Goal: Information Seeking & Learning: Learn about a topic

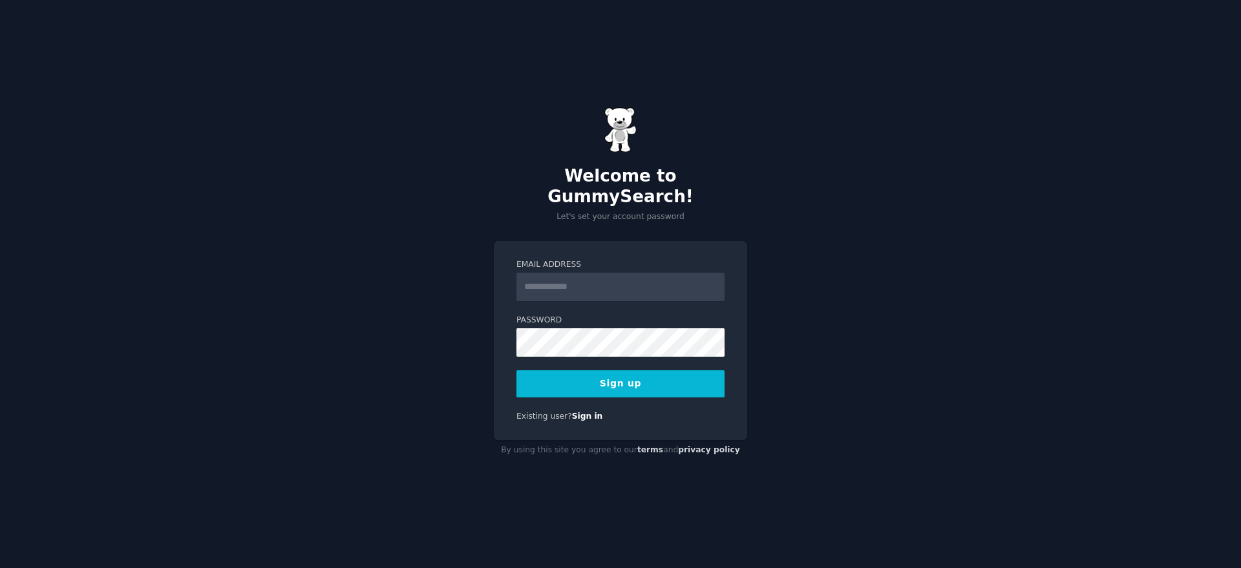
click at [577, 275] on input "Email Address" at bounding box center [621, 287] width 208 height 28
type input "**********"
click at [658, 377] on button "Sign up" at bounding box center [621, 383] width 208 height 27
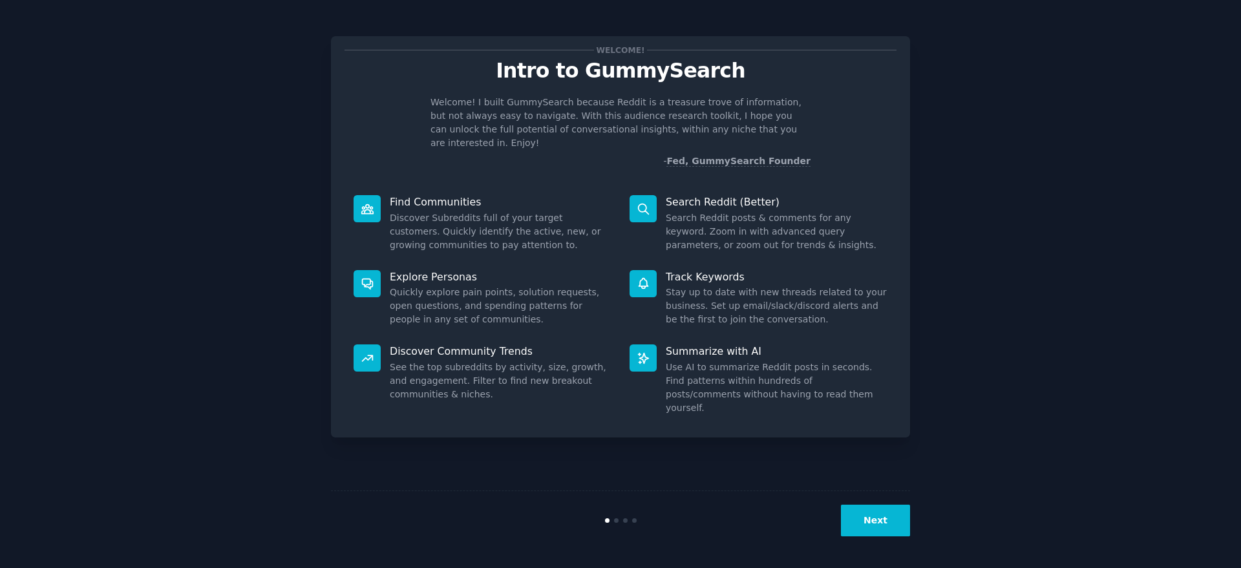
click at [904, 526] on button "Next" at bounding box center [875, 521] width 69 height 32
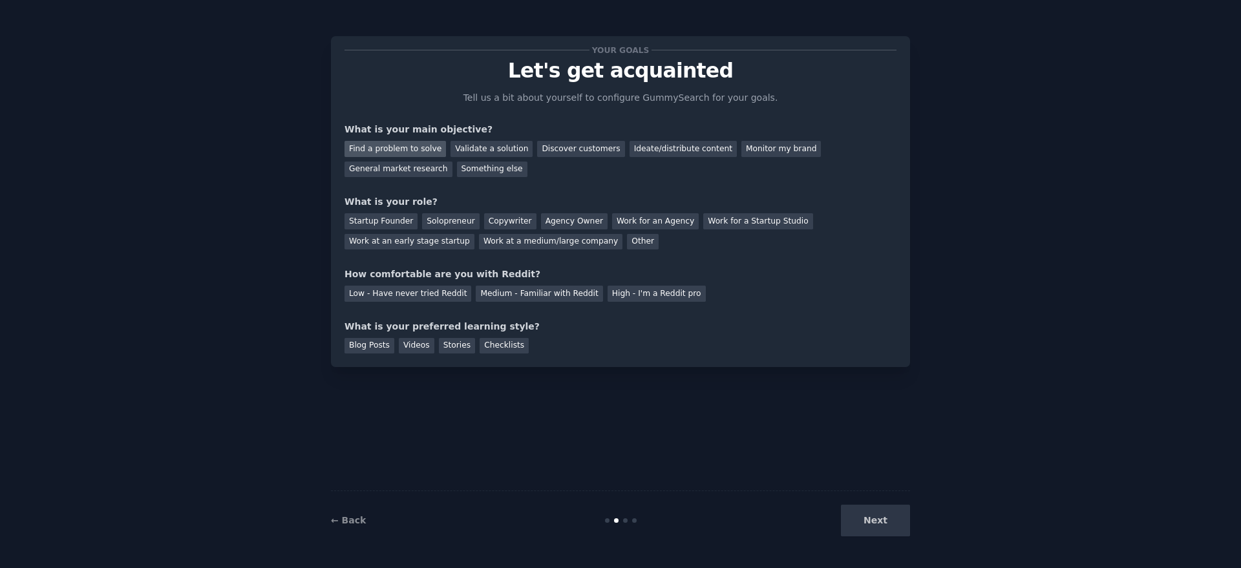
click at [414, 149] on div "Find a problem to solve" at bounding box center [396, 149] width 102 height 16
click at [477, 145] on div "Validate a solution" at bounding box center [492, 149] width 82 height 16
click at [451, 219] on div "Solopreneur" at bounding box center [450, 221] width 57 height 16
click at [572, 295] on div "Medium - Familiar with Reddit" at bounding box center [539, 294] width 127 height 16
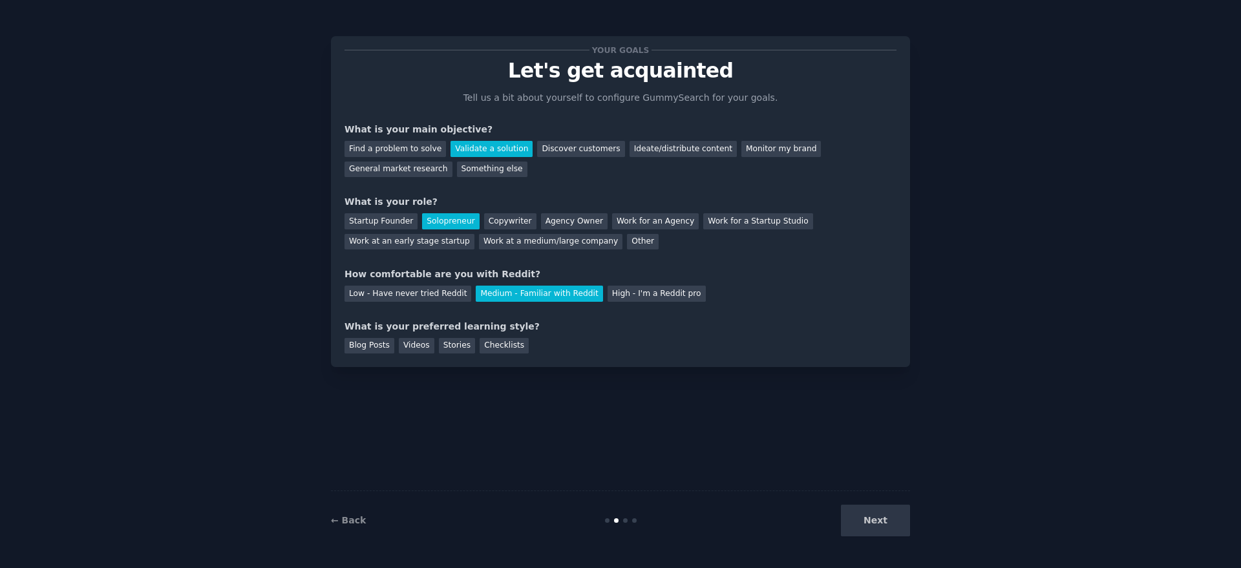
click at [872, 524] on div "Next" at bounding box center [813, 521] width 193 height 32
click at [418, 346] on div "Videos" at bounding box center [417, 346] width 36 height 16
click at [890, 522] on button "Next" at bounding box center [875, 521] width 69 height 32
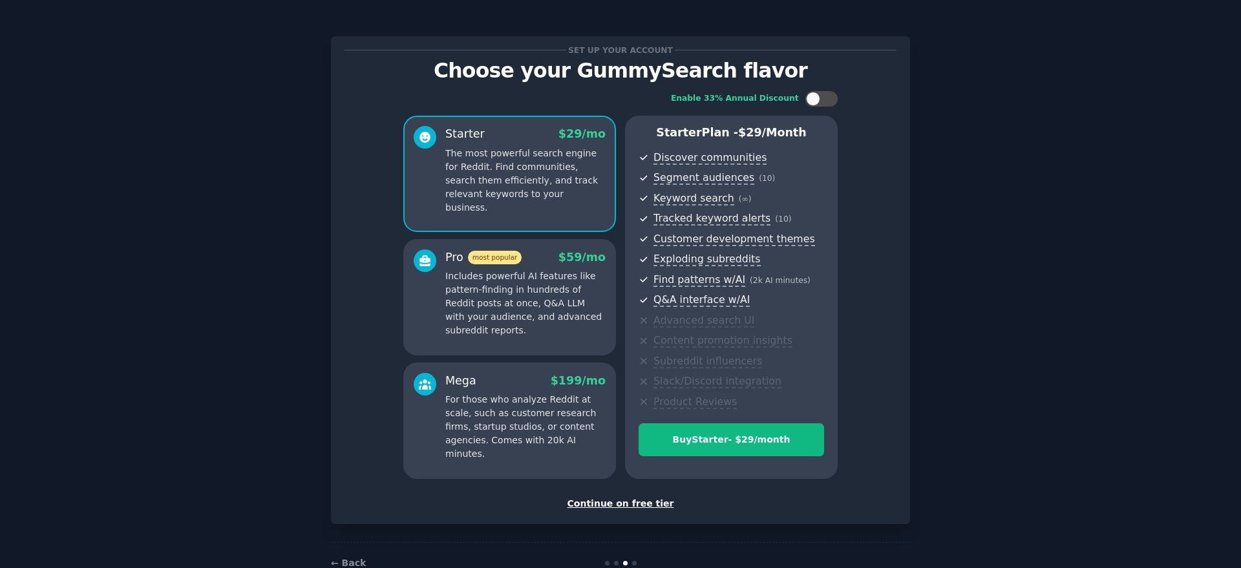
click at [646, 504] on div "Continue on free tier" at bounding box center [621, 504] width 552 height 14
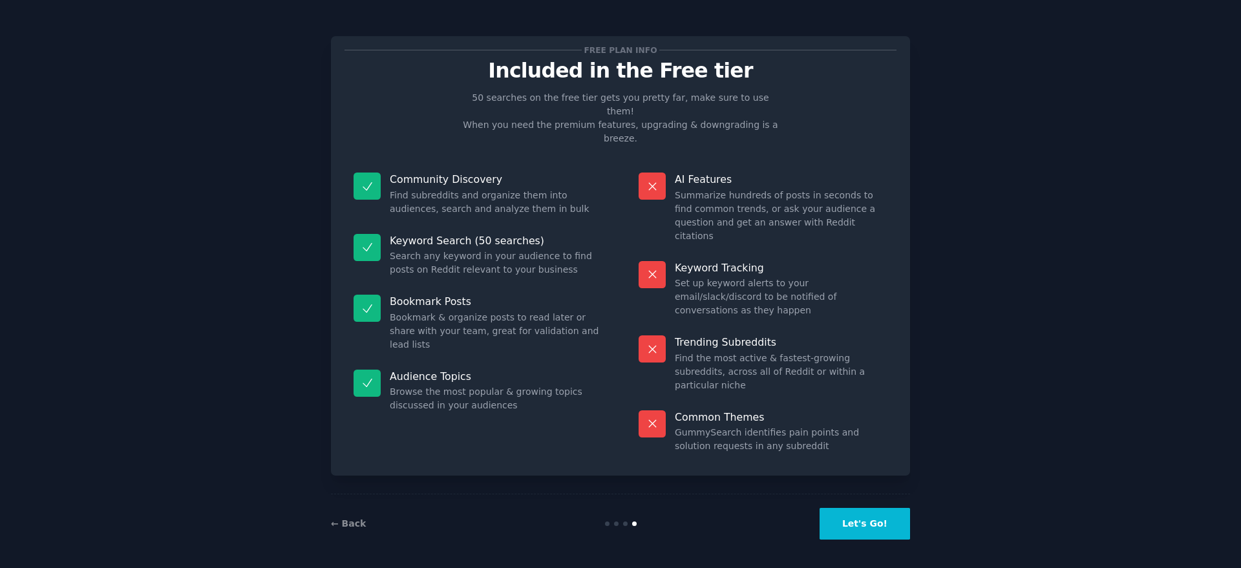
click at [875, 521] on button "Let's Go!" at bounding box center [865, 524] width 91 height 32
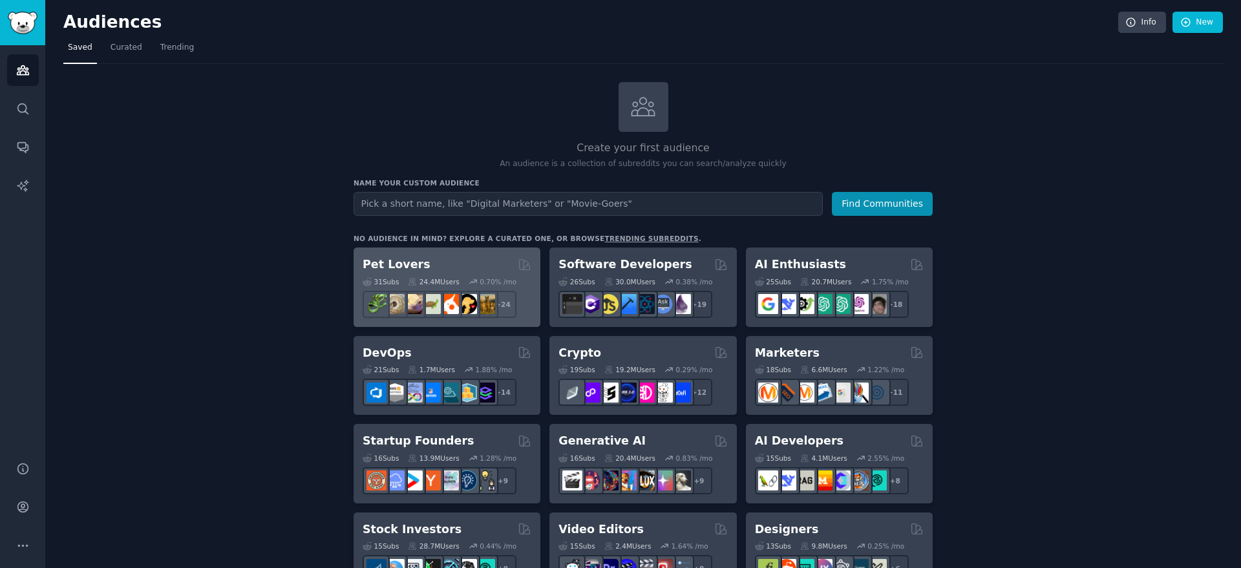
click at [455, 279] on div "24.4M Users" at bounding box center [433, 281] width 51 height 9
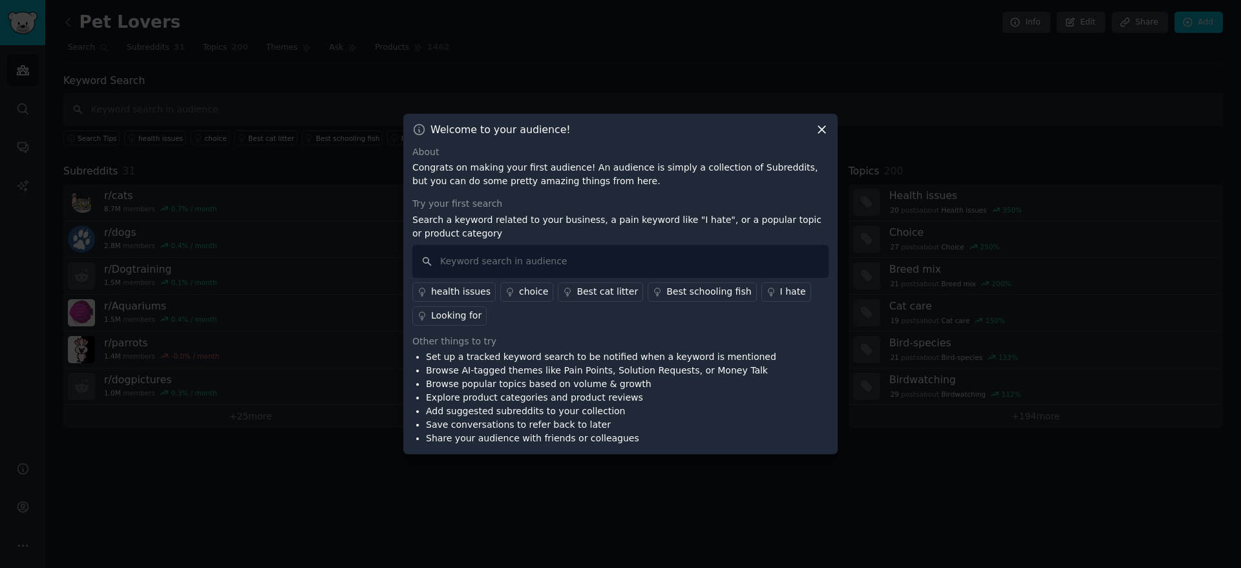
click at [822, 125] on icon at bounding box center [822, 130] width 14 height 14
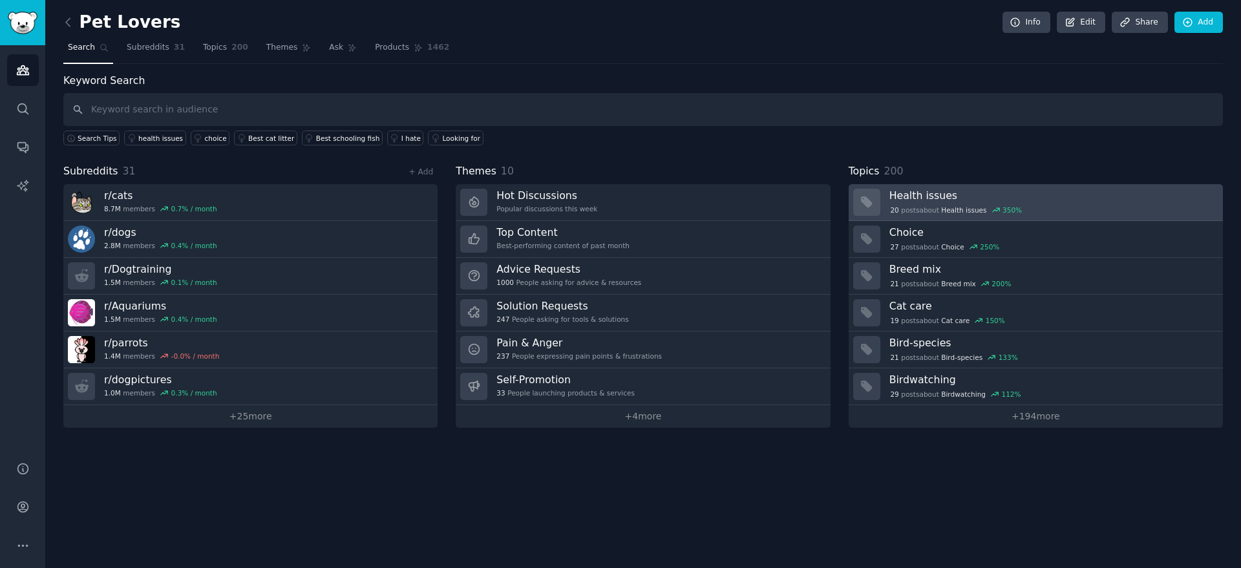
click at [940, 201] on h3 "Health issues" at bounding box center [1052, 196] width 325 height 14
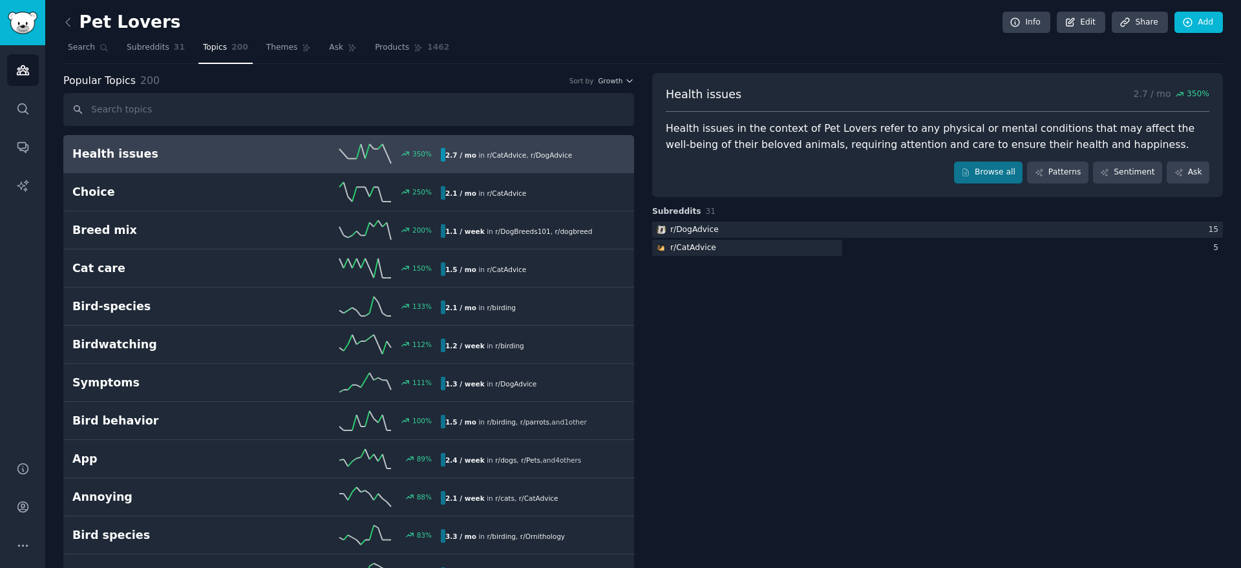
click at [348, 153] on icon at bounding box center [365, 153] width 52 height 19
click at [1139, 171] on link "Sentiment" at bounding box center [1127, 173] width 69 height 22
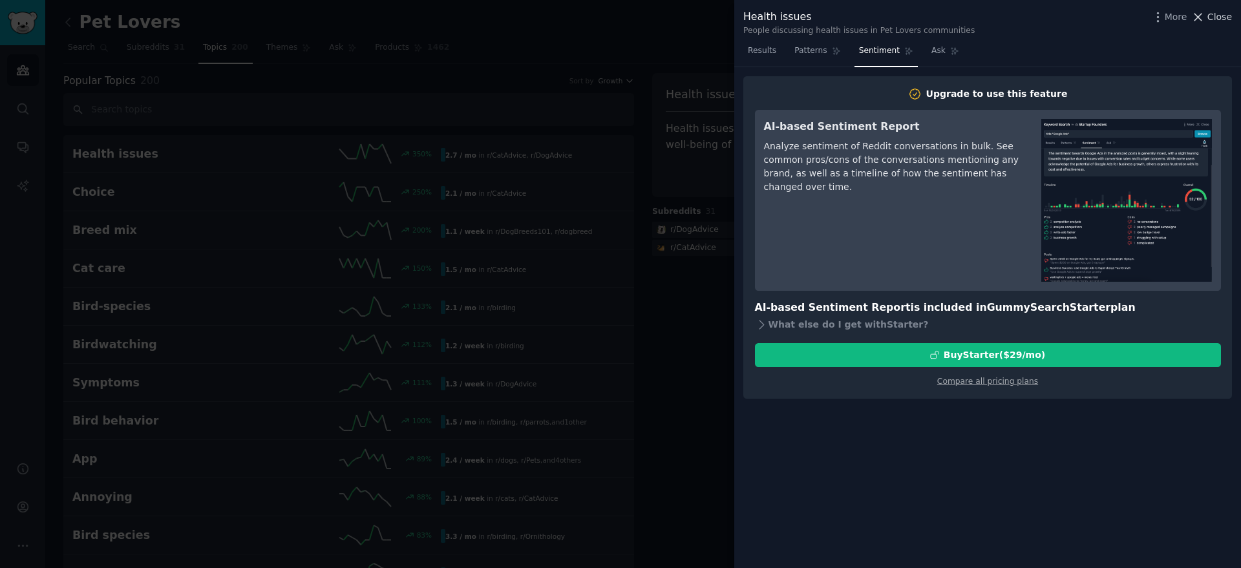
click at [1212, 18] on span "Close" at bounding box center [1220, 17] width 25 height 14
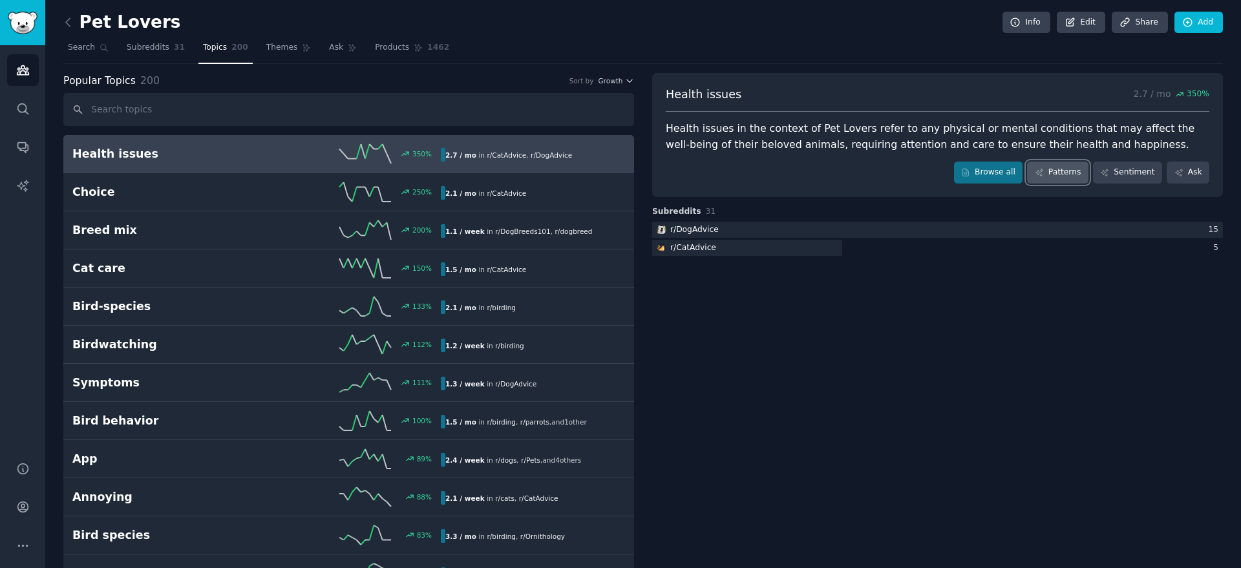
click at [1060, 176] on link "Patterns" at bounding box center [1057, 173] width 61 height 22
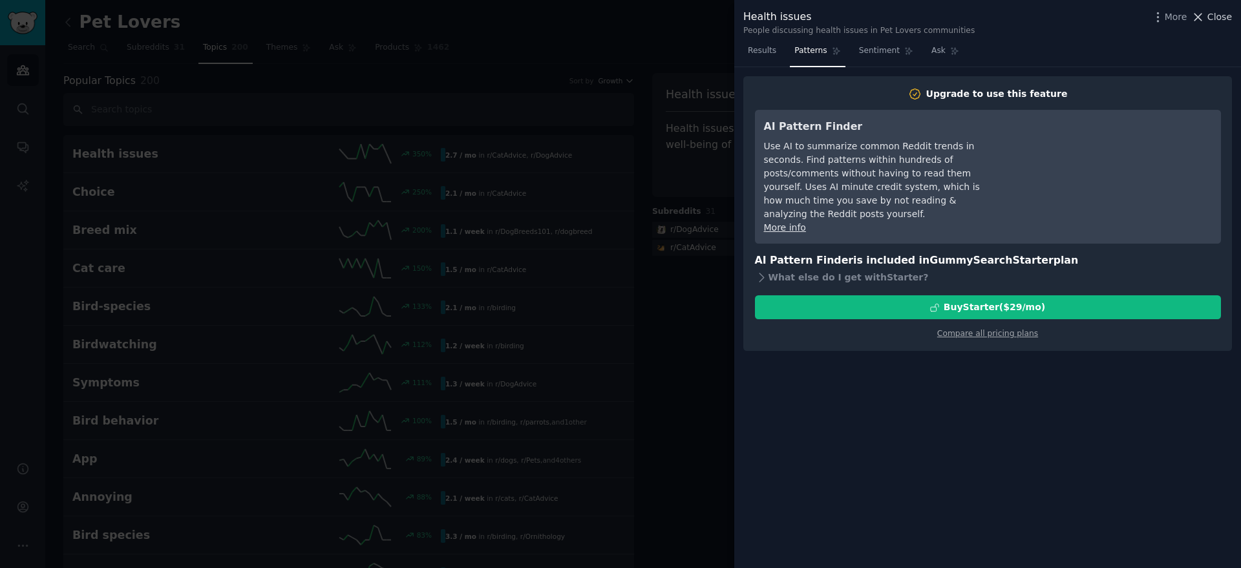
click at [1215, 14] on span "Close" at bounding box center [1220, 17] width 25 height 14
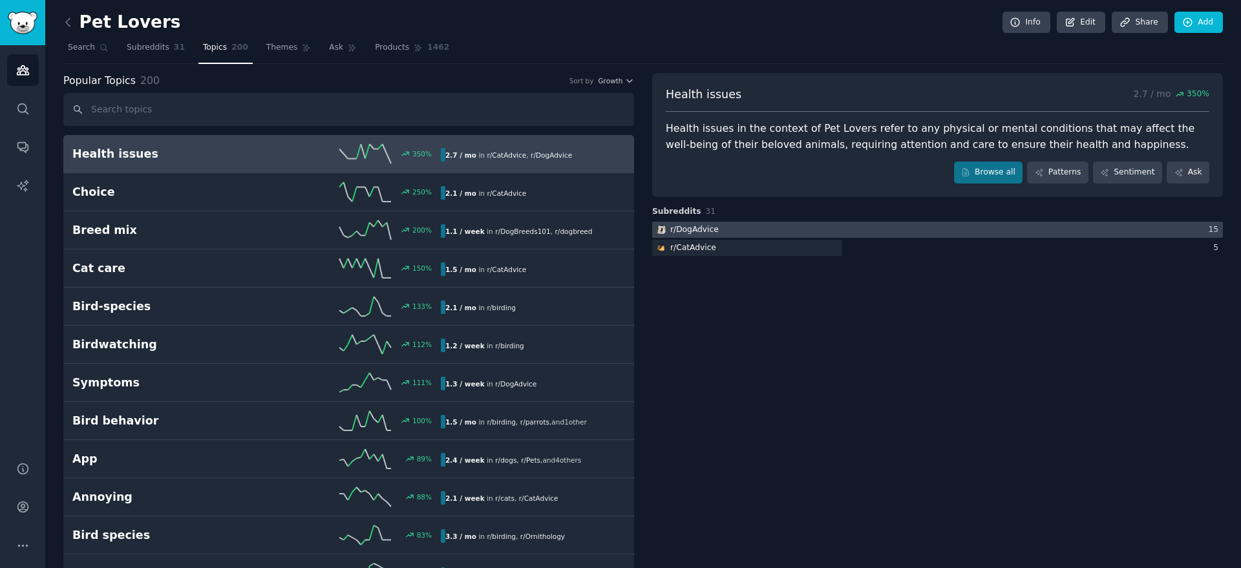
click at [707, 228] on div "r/ DogAdvice" at bounding box center [694, 230] width 48 height 12
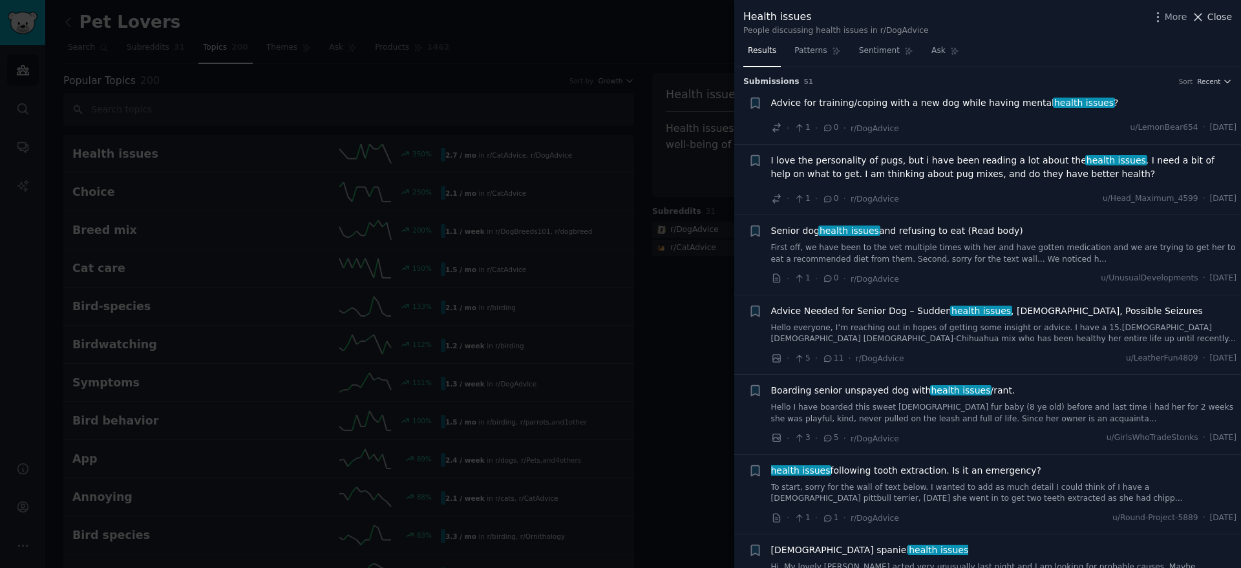
click at [1223, 17] on span "Close" at bounding box center [1220, 17] width 25 height 14
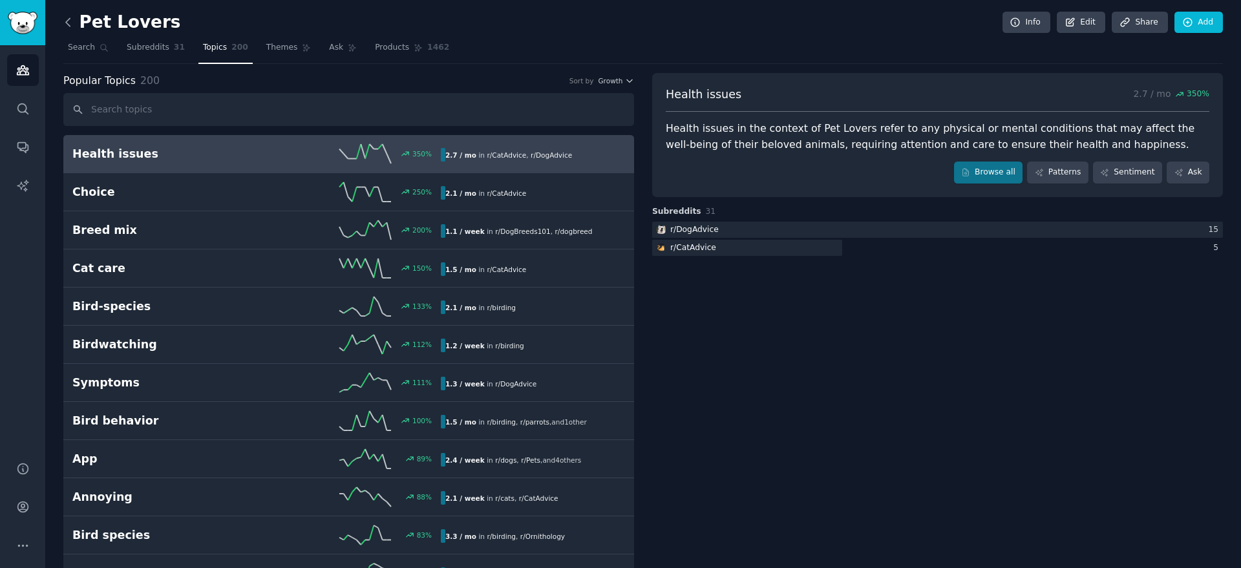
click at [66, 24] on icon at bounding box center [68, 23] width 14 height 14
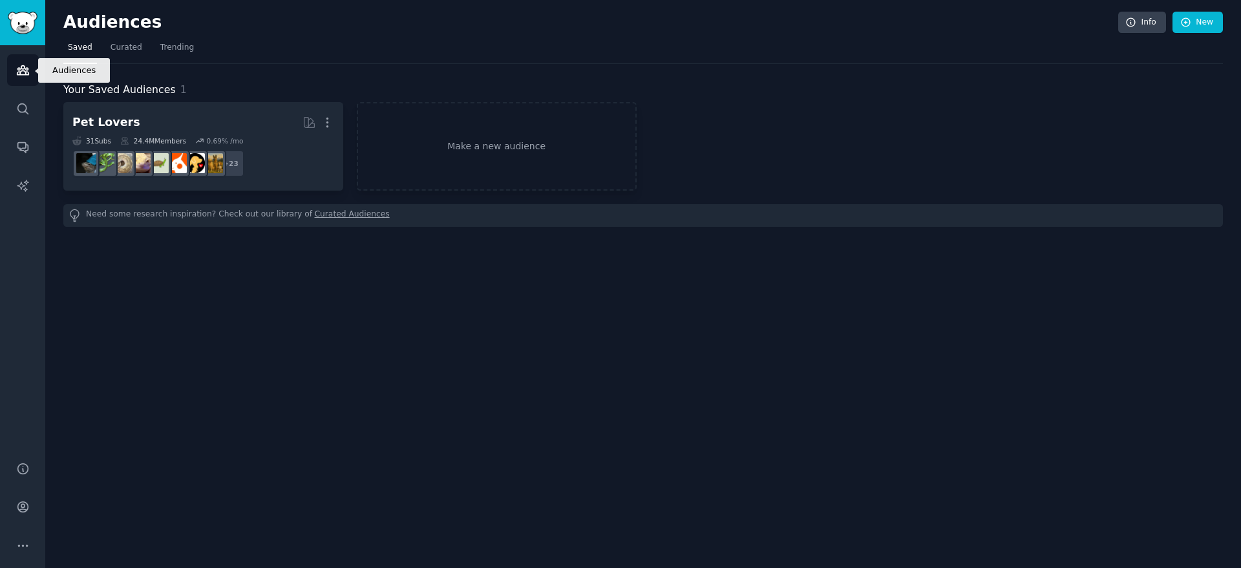
click at [25, 78] on link "Audiences" at bounding box center [23, 70] width 32 height 32
click at [21, 114] on icon "Sidebar" at bounding box center [23, 109] width 14 height 14
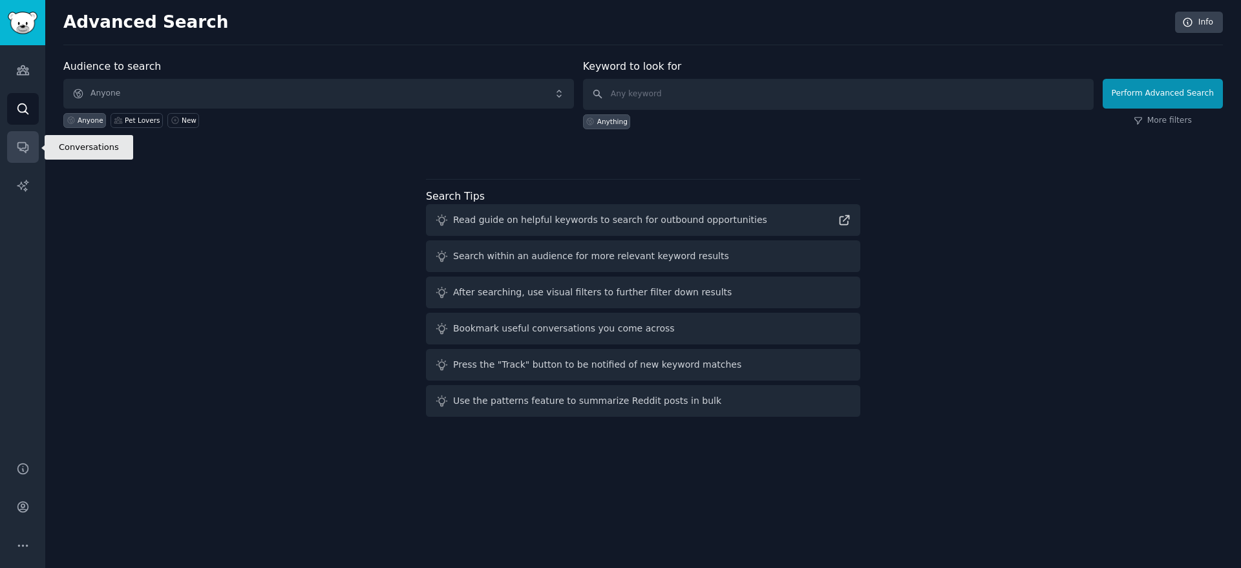
click at [27, 148] on icon "Sidebar" at bounding box center [23, 147] width 14 height 14
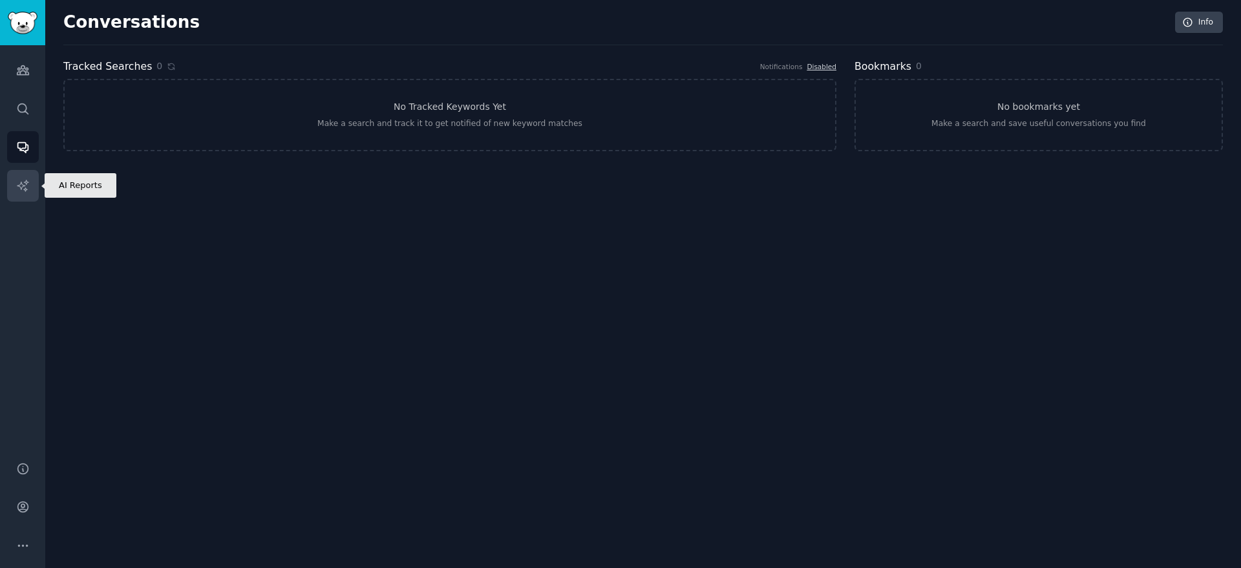
click at [20, 191] on icon "Sidebar" at bounding box center [23, 186] width 14 height 14
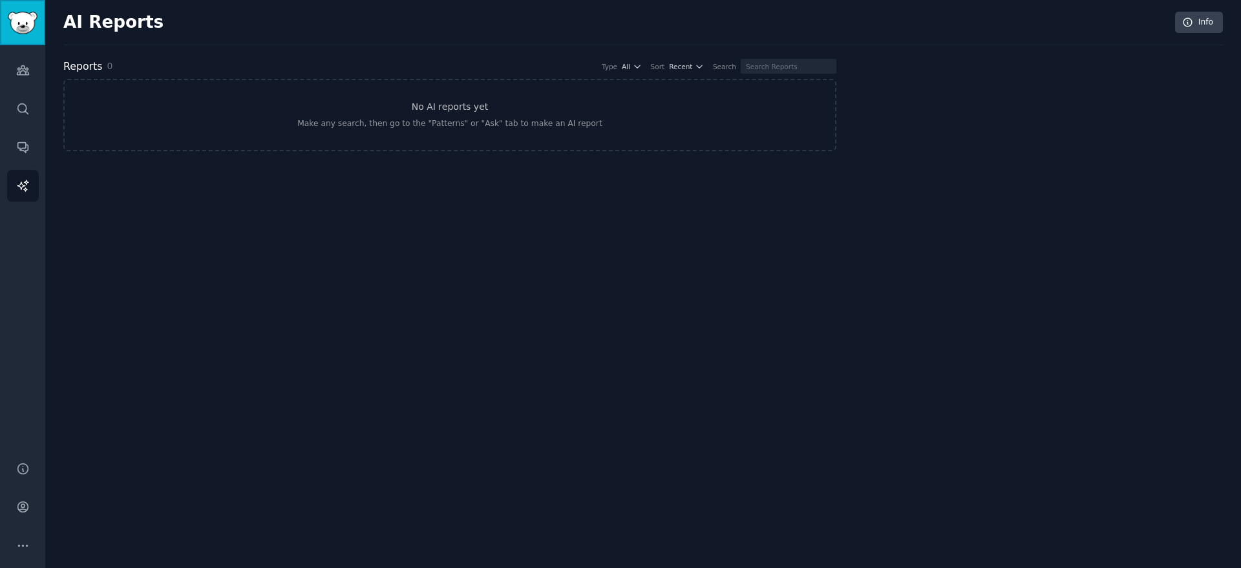
click at [22, 23] on img "Sidebar" at bounding box center [23, 23] width 30 height 23
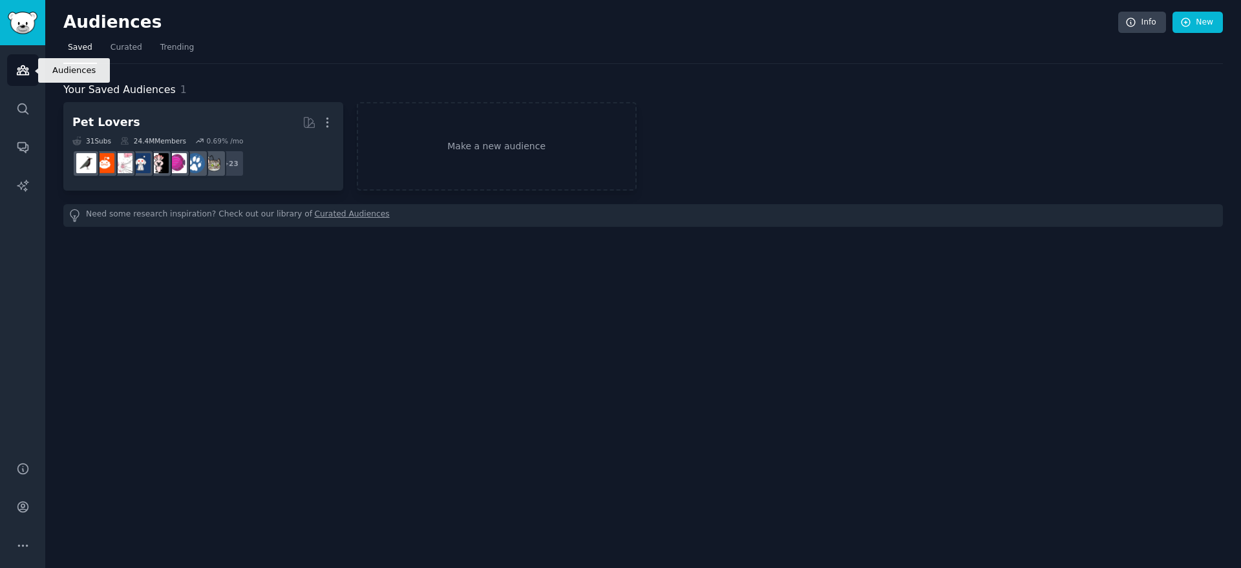
click at [28, 68] on icon "Sidebar" at bounding box center [23, 70] width 12 height 9
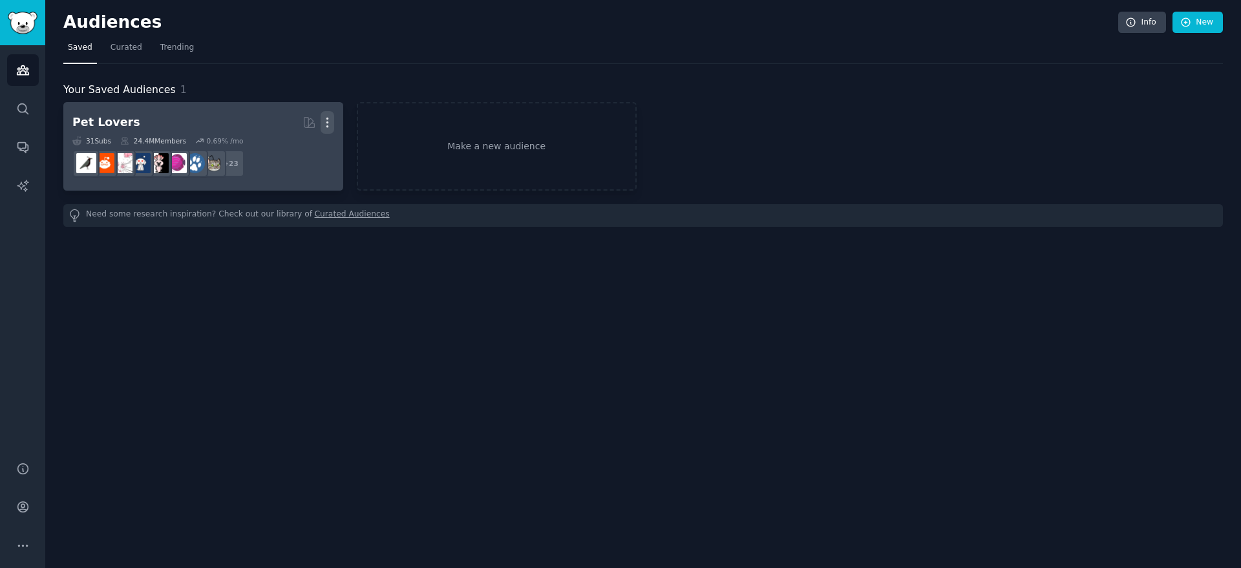
click at [326, 120] on icon "button" at bounding box center [328, 123] width 14 height 14
click at [295, 150] on p "Delete" at bounding box center [292, 150] width 30 height 14
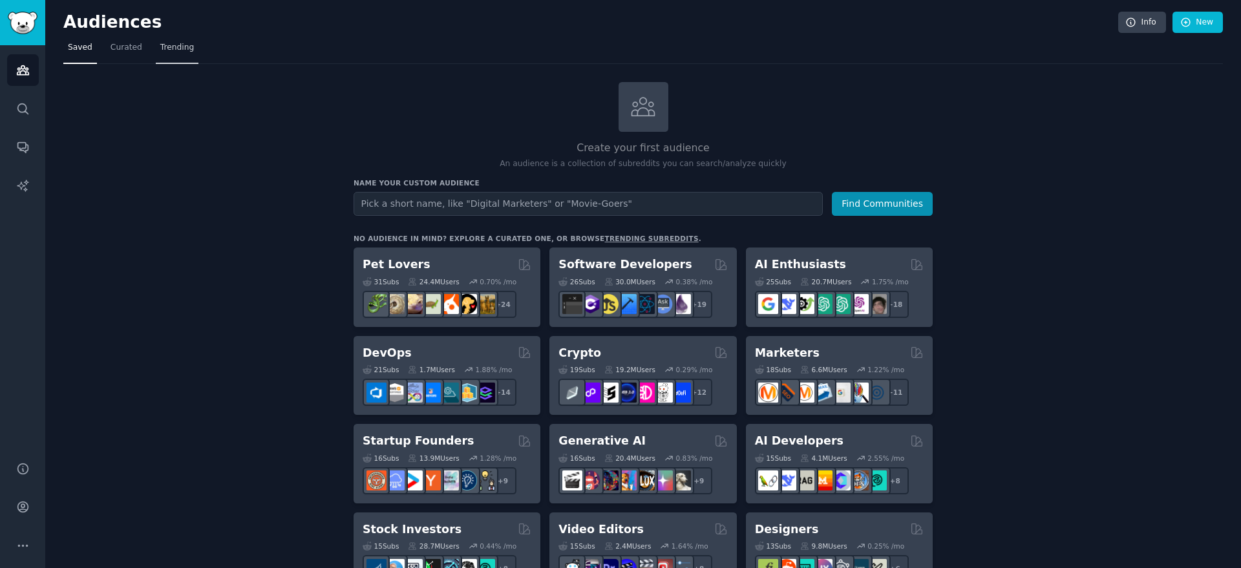
click at [169, 51] on span "Trending" at bounding box center [177, 48] width 34 height 12
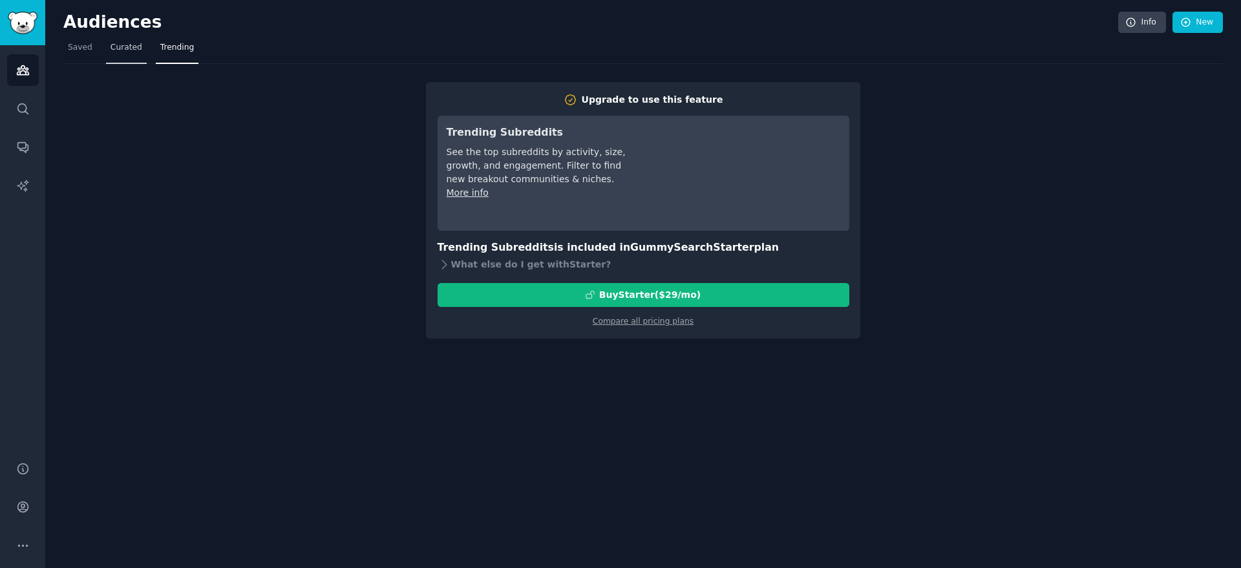
click at [135, 50] on span "Curated" at bounding box center [127, 48] width 32 height 12
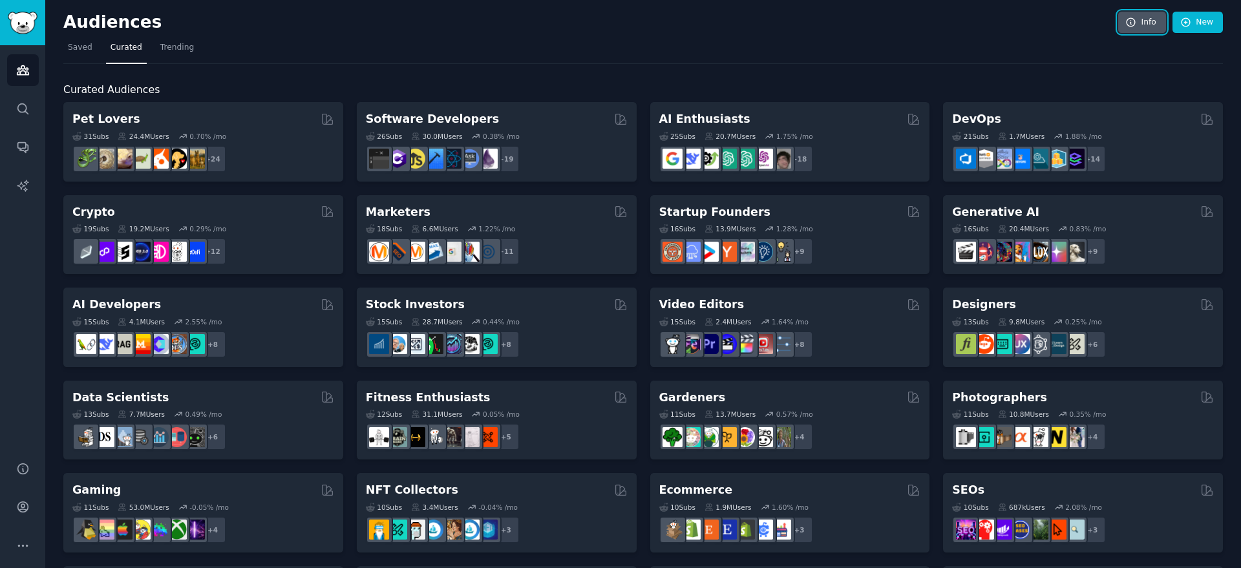
click at [1151, 23] on link "Info" at bounding box center [1143, 23] width 48 height 22
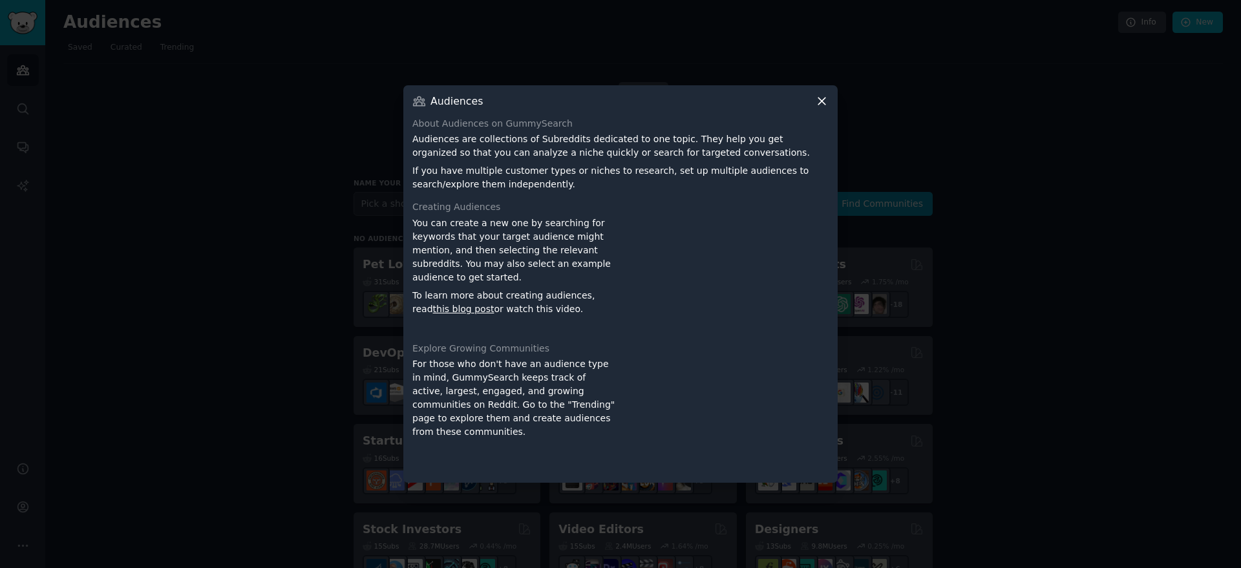
click at [820, 103] on icon at bounding box center [822, 101] width 7 height 7
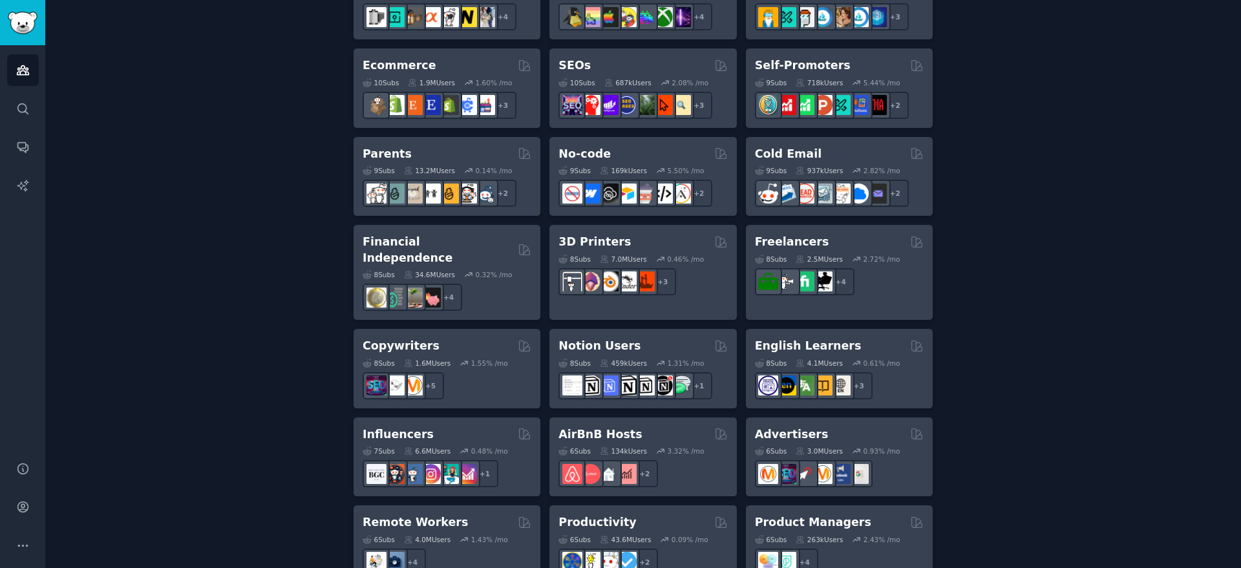
scroll to position [730, 0]
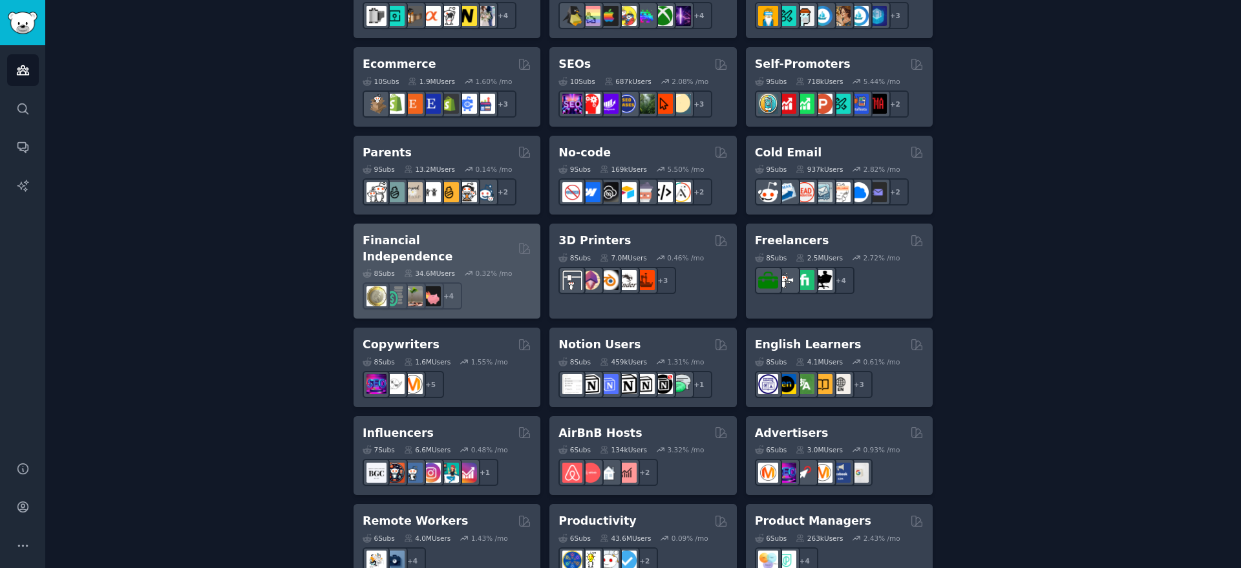
click at [506, 283] on div "+ 4" at bounding box center [447, 296] width 169 height 27
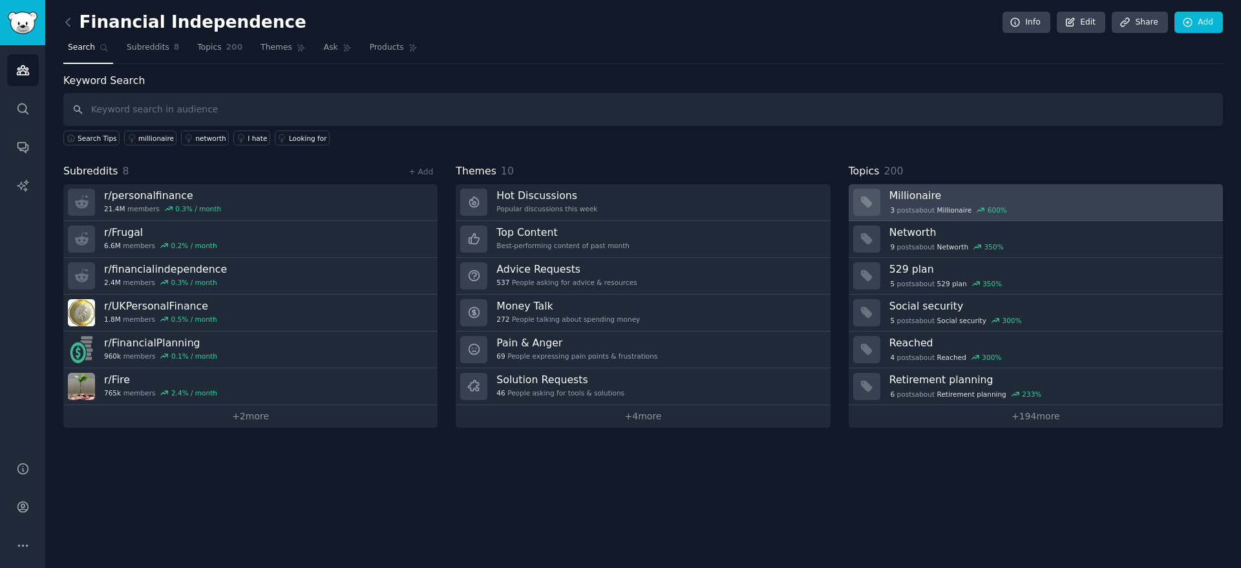
click at [1111, 203] on div "3 post s about Millionaire 600 %" at bounding box center [1052, 209] width 325 height 14
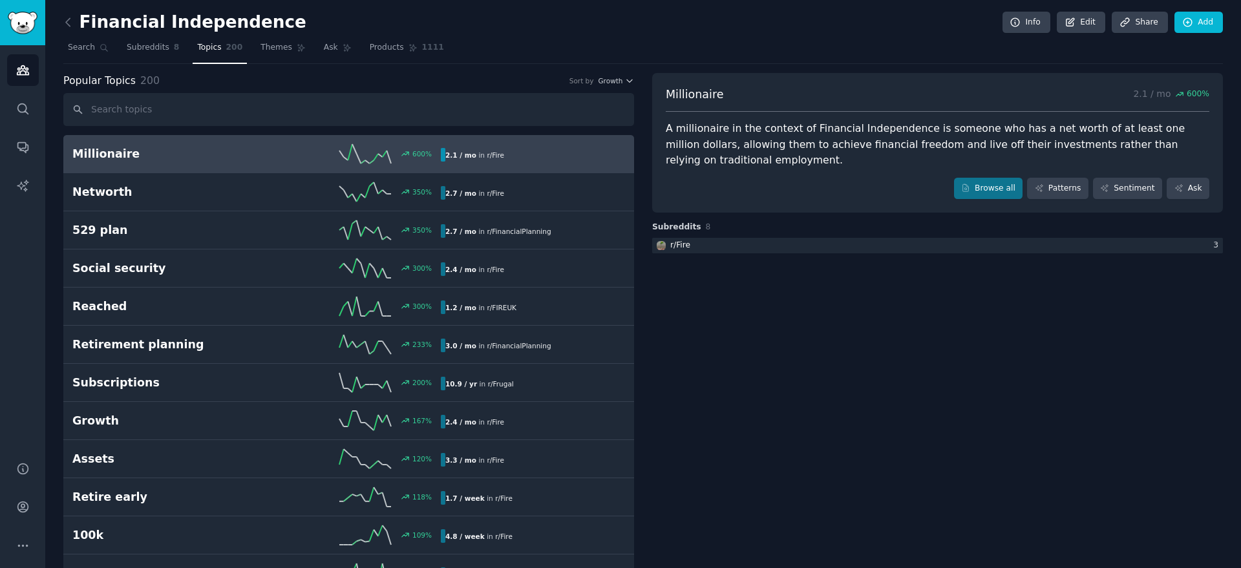
click at [572, 153] on div "2.1 / mo in r/ Fire" at bounding box center [528, 155] width 175 height 14
click at [1054, 187] on link "Patterns" at bounding box center [1057, 189] width 61 height 22
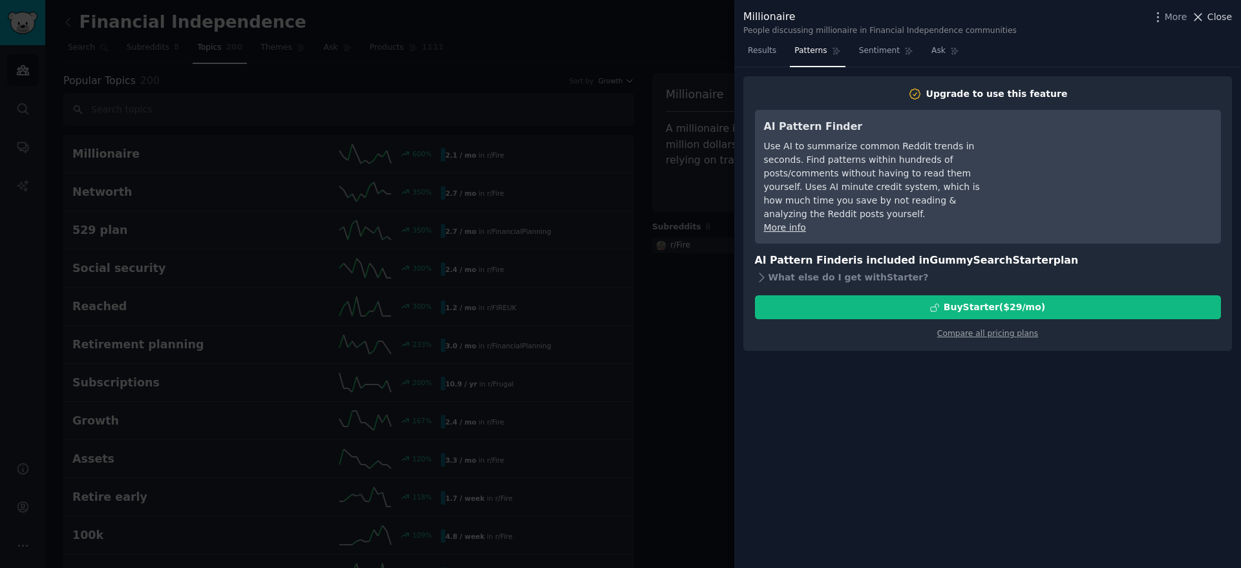
click at [1209, 22] on span "Close" at bounding box center [1220, 17] width 25 height 14
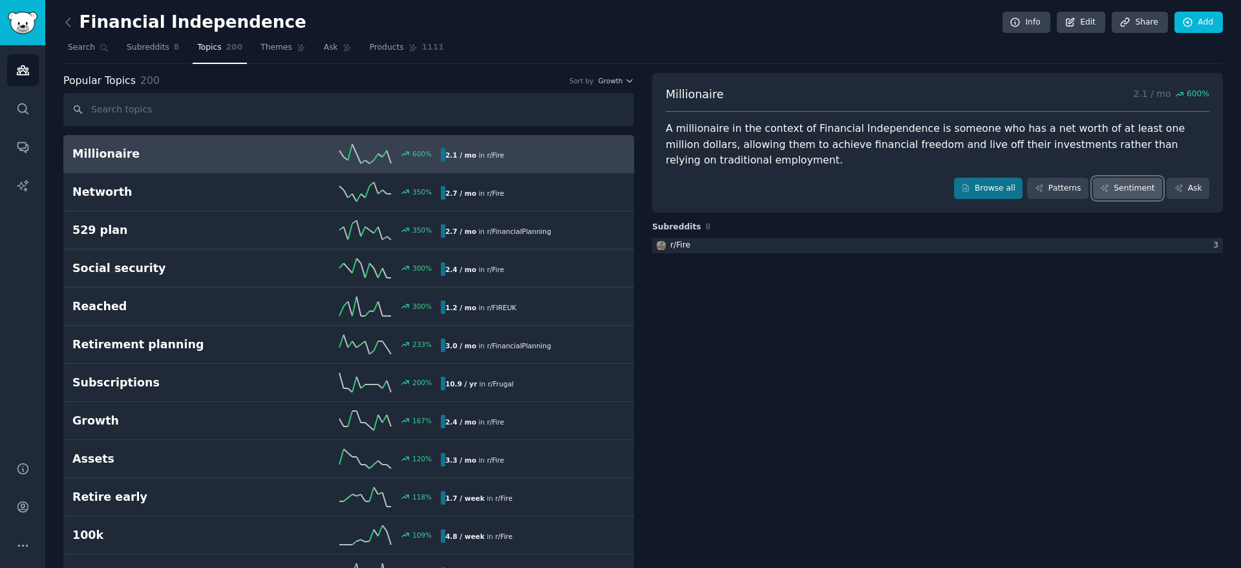
click at [1147, 191] on link "Sentiment" at bounding box center [1127, 189] width 69 height 22
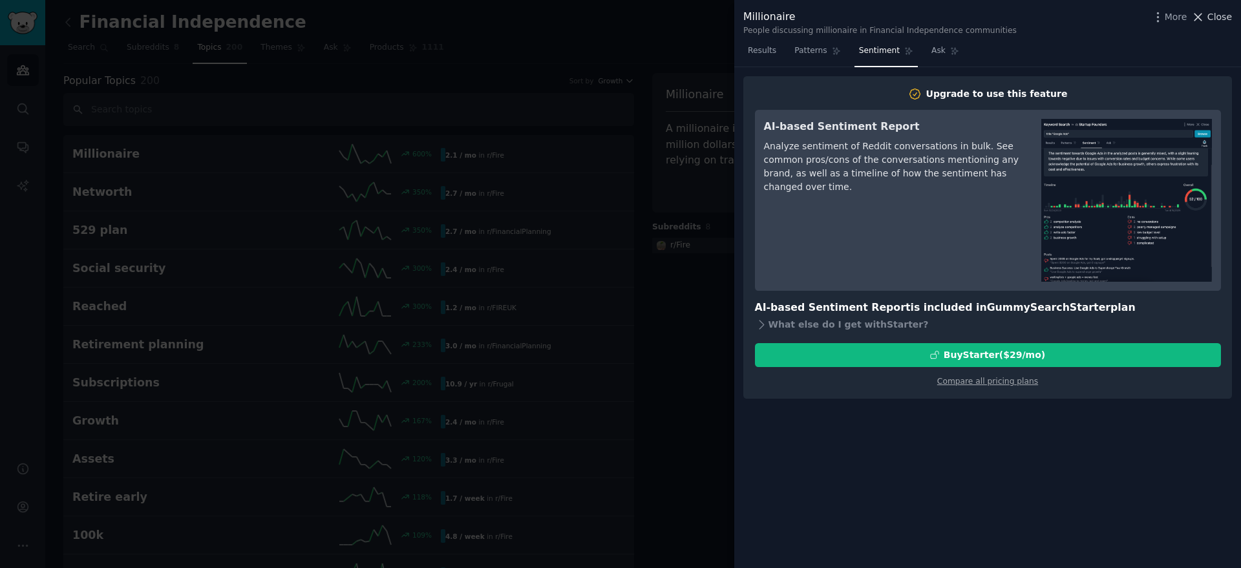
click at [1221, 12] on span "Close" at bounding box center [1220, 17] width 25 height 14
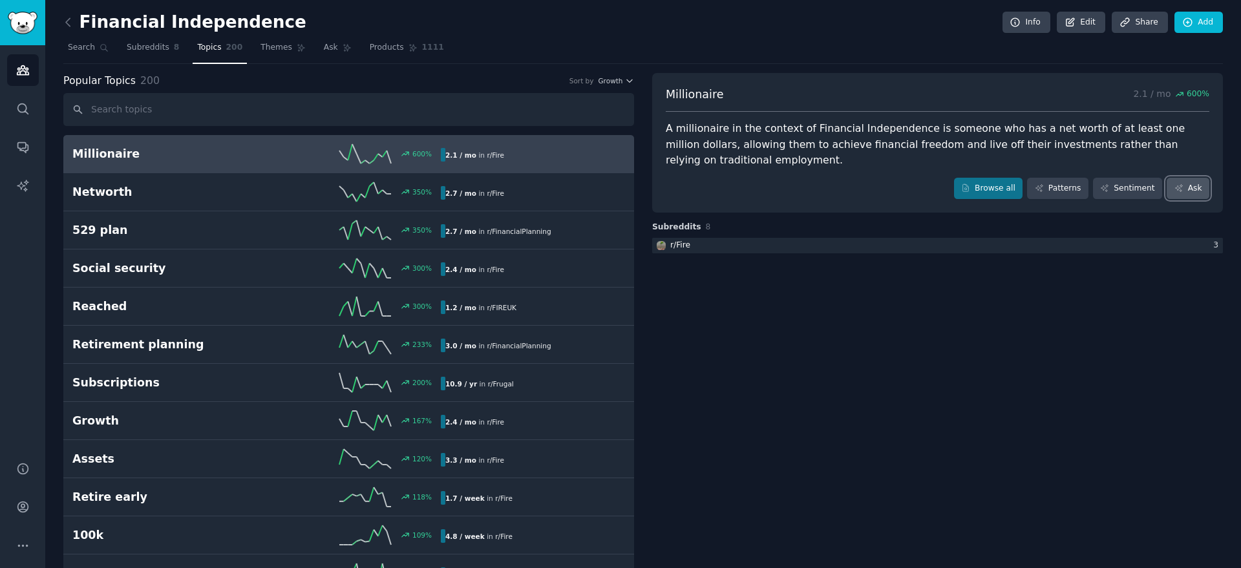
click at [1197, 189] on link "Ask" at bounding box center [1188, 189] width 43 height 22
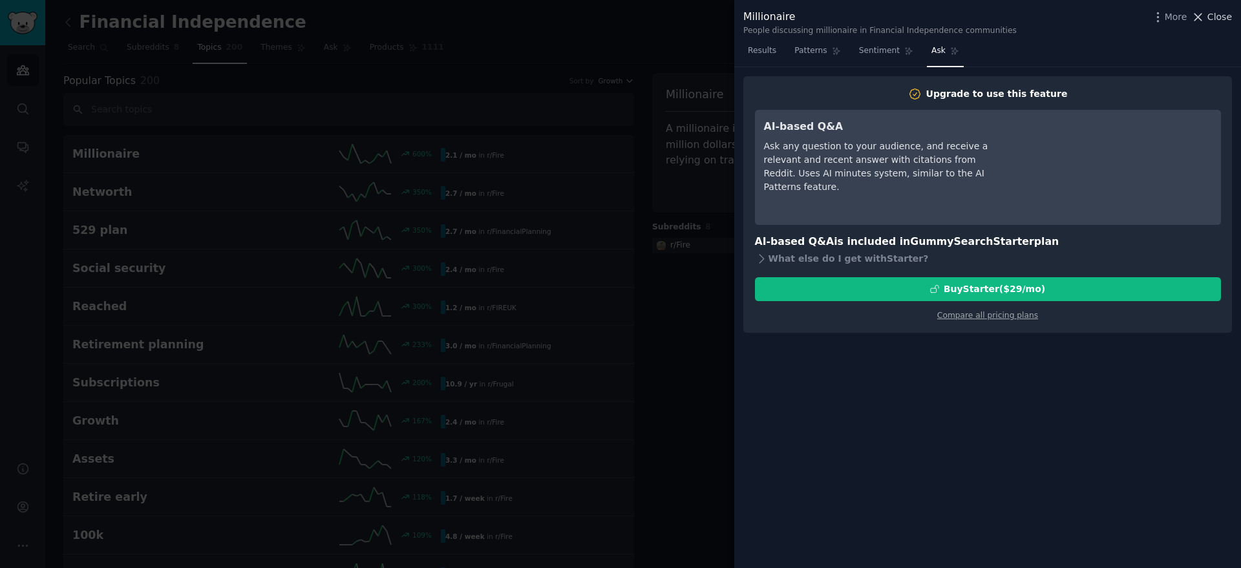
click at [1217, 19] on span "Close" at bounding box center [1220, 17] width 25 height 14
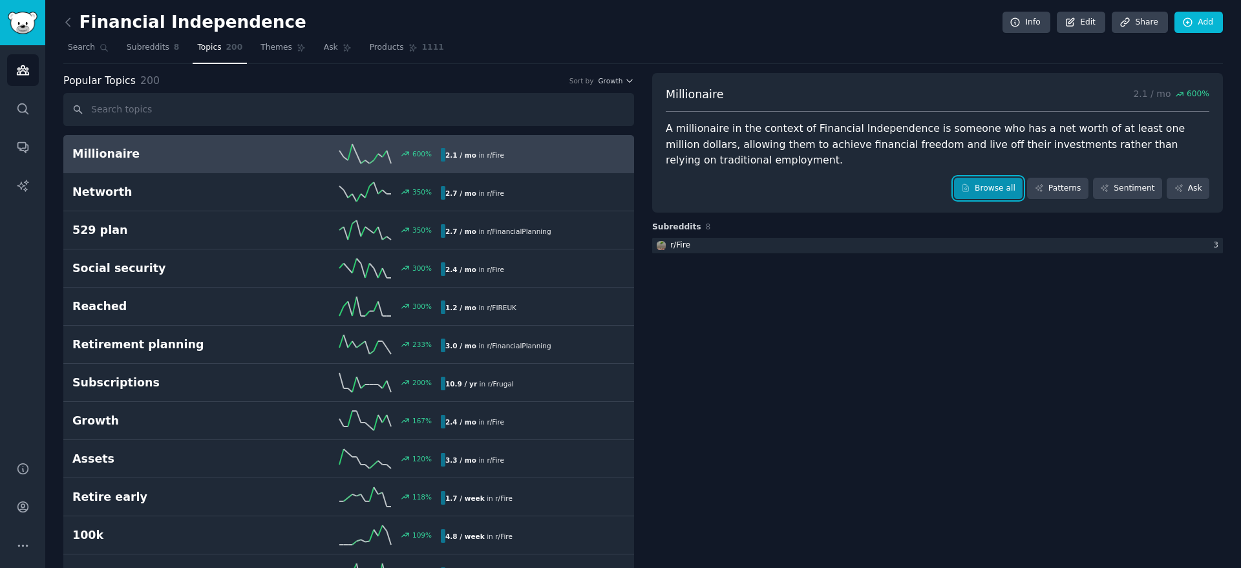
click at [983, 189] on link "Browse all" at bounding box center [988, 189] width 69 height 22
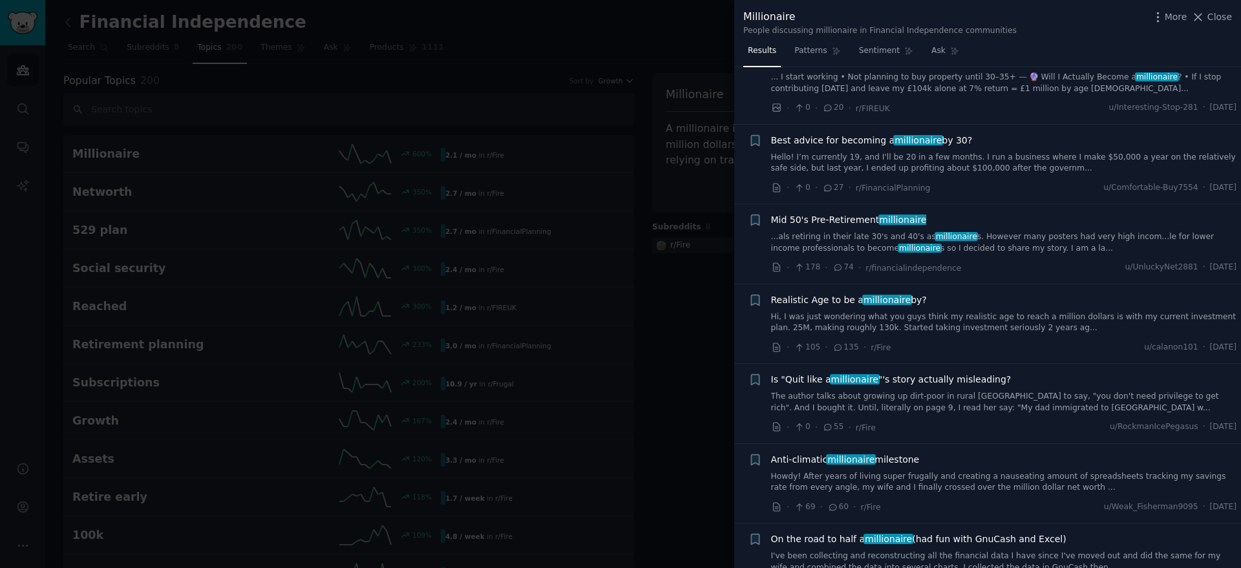
scroll to position [1167, 0]
click at [1223, 17] on span "Close" at bounding box center [1220, 17] width 25 height 14
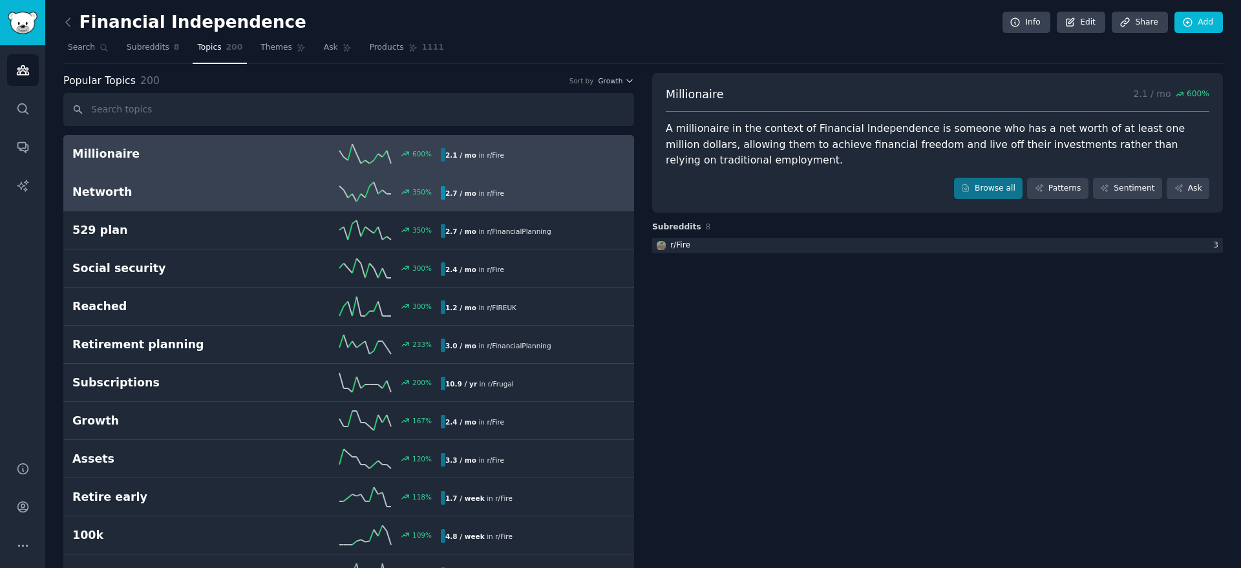
click at [276, 196] on div "350 %" at bounding box center [349, 191] width 184 height 19
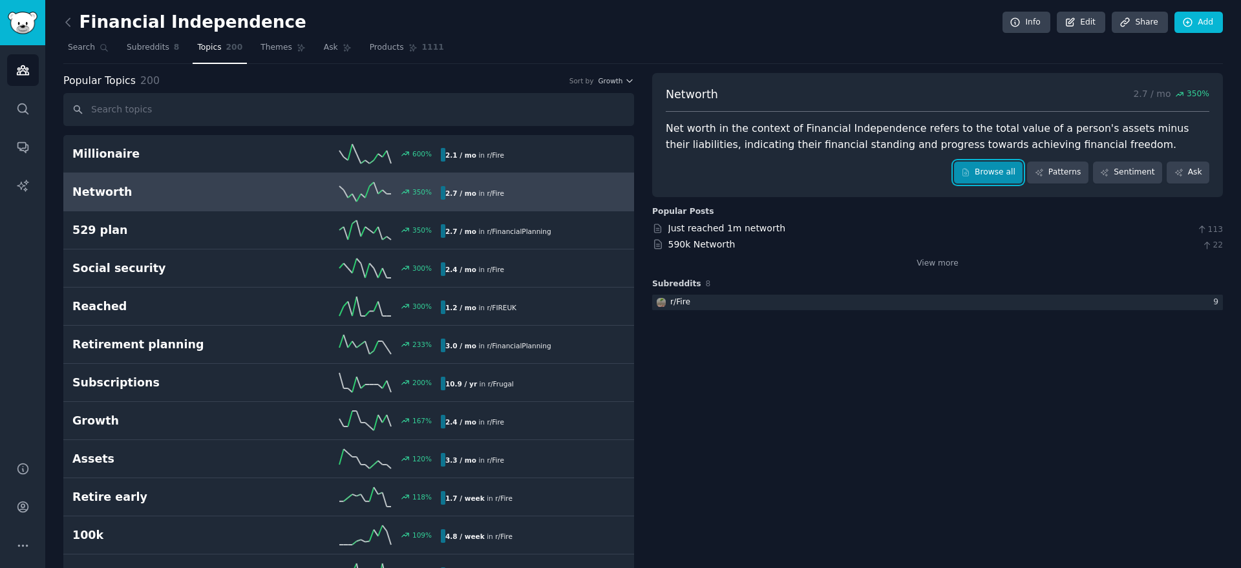
click at [987, 171] on link "Browse all" at bounding box center [988, 173] width 69 height 22
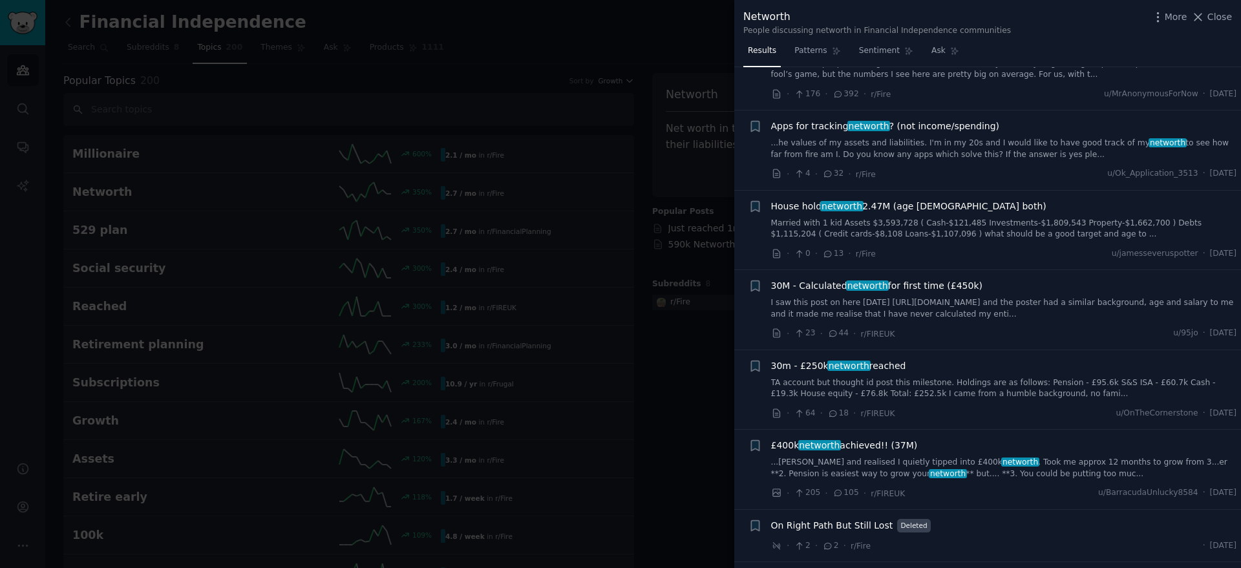
scroll to position [143, 0]
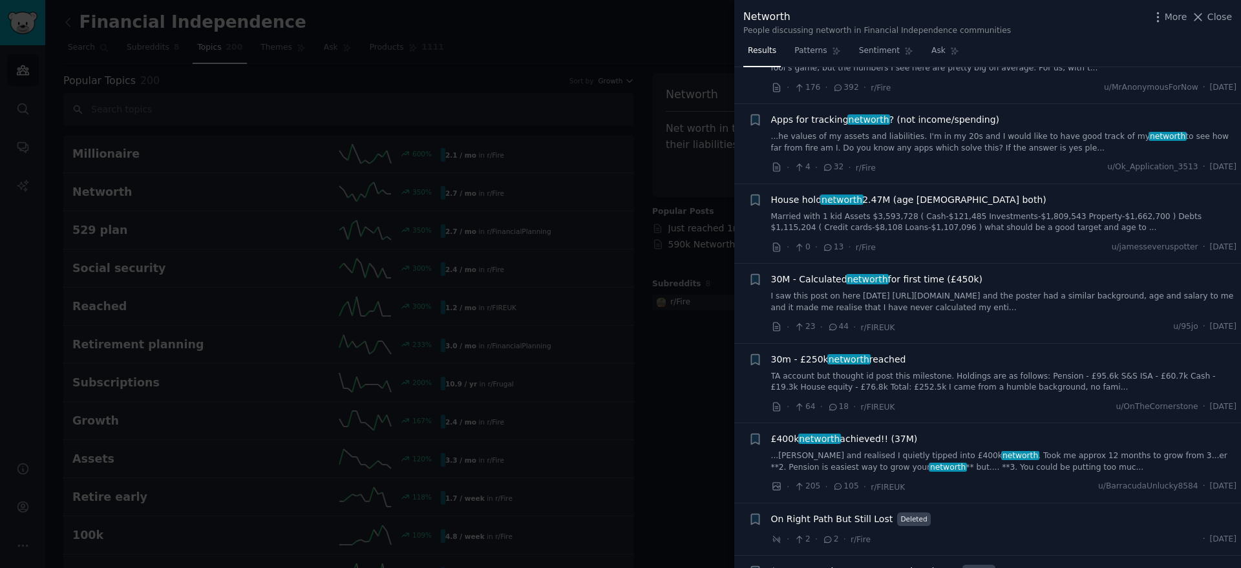
click at [999, 140] on link "...he values of my assets and liabilities. I'm in my 20s and I would like to ha…" at bounding box center [1004, 142] width 466 height 23
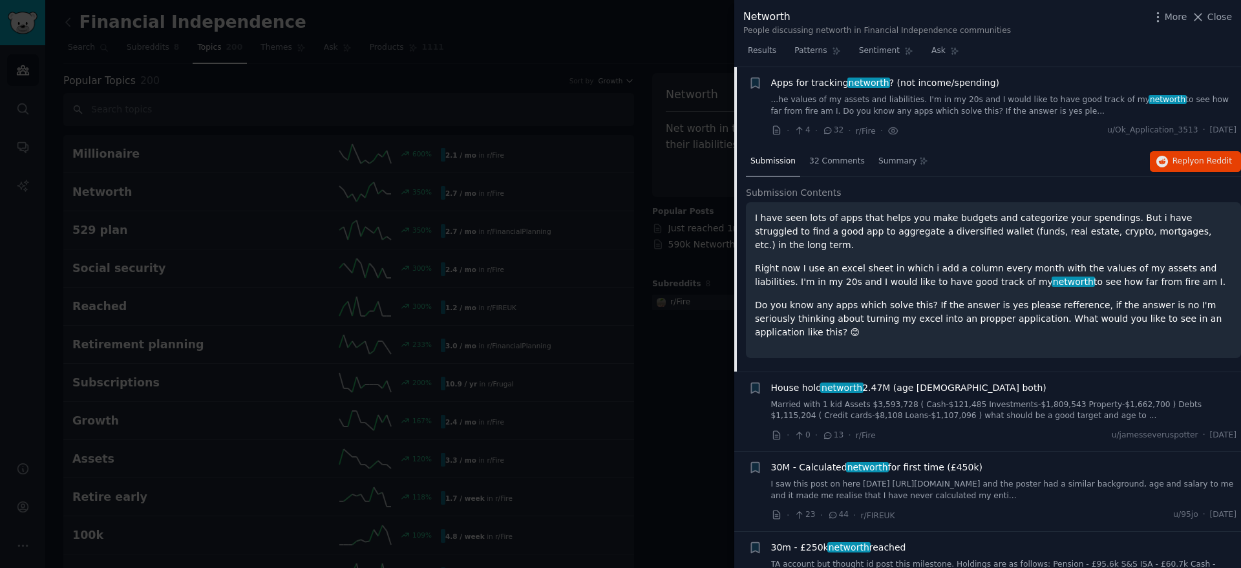
scroll to position [180, 0]
click at [831, 161] on span "32 Comments" at bounding box center [837, 161] width 56 height 12
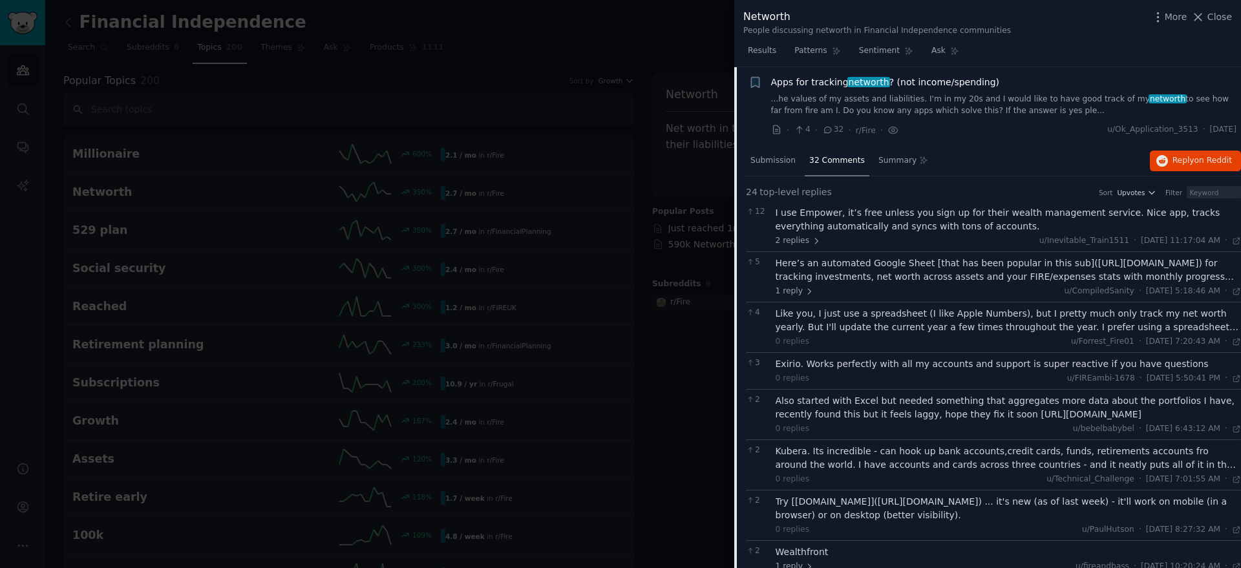
scroll to position [180, 0]
click at [1011, 280] on div "Here’s an automated Google Sheet [that has been popular in this sub]([URL][DOMA…" at bounding box center [1009, 270] width 466 height 27
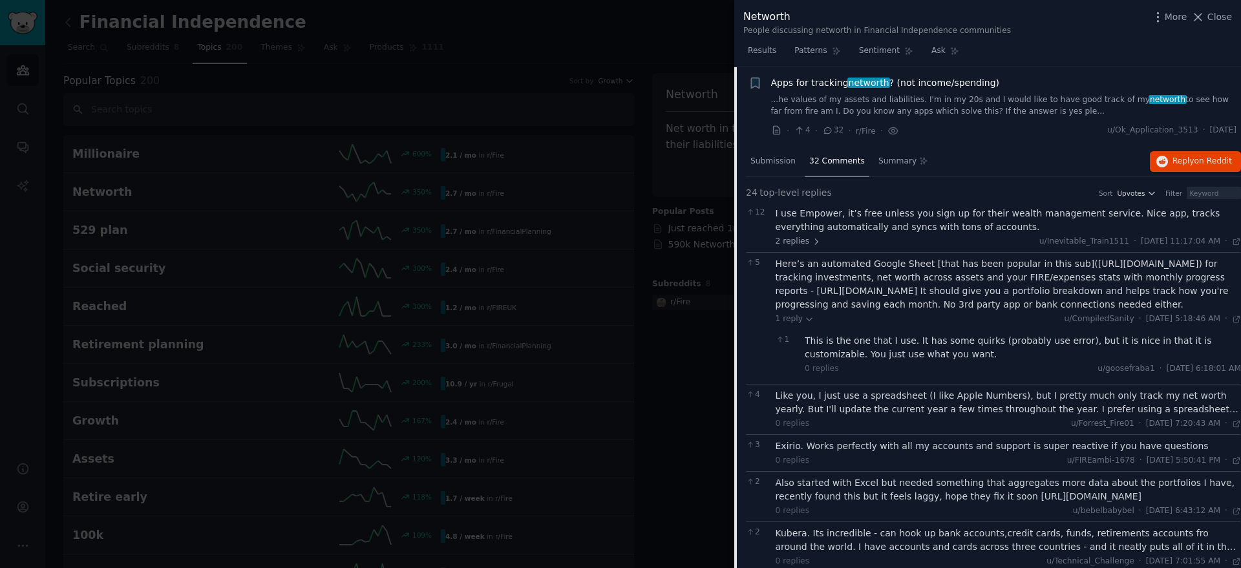
scroll to position [180, 0]
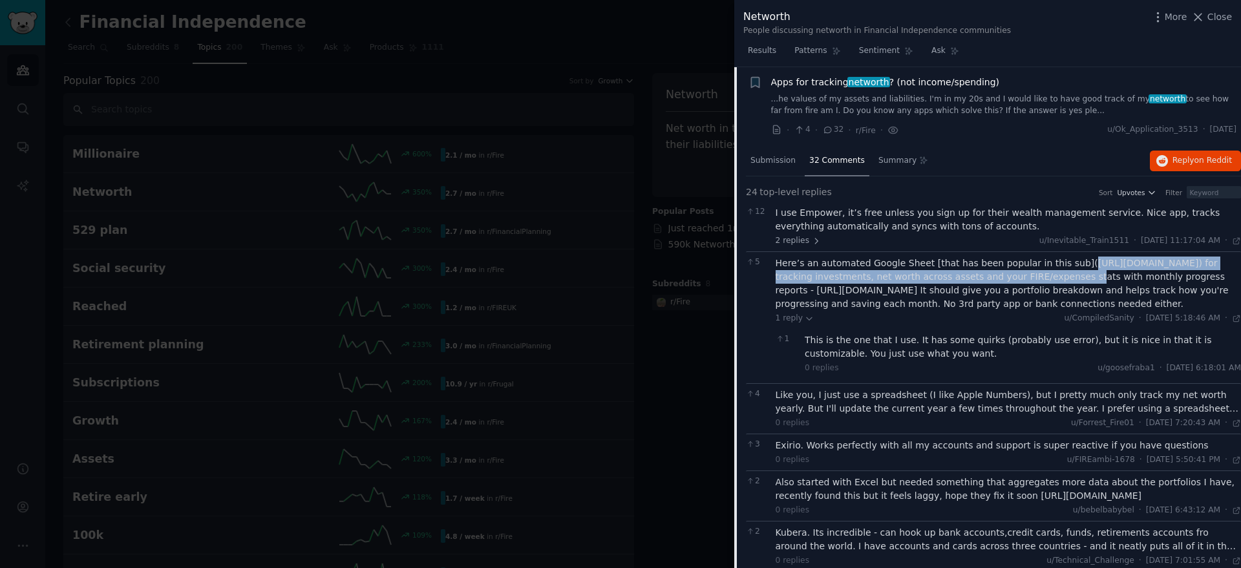
drag, startPoint x: 1071, startPoint y: 264, endPoint x: 1034, endPoint y: 279, distance: 39.1
click at [1034, 279] on div "Here’s an automated Google Sheet [that has been popular in this sub]([URL][DOMA…" at bounding box center [1009, 284] width 466 height 54
copy div "[URL][DOMAIN_NAME]"
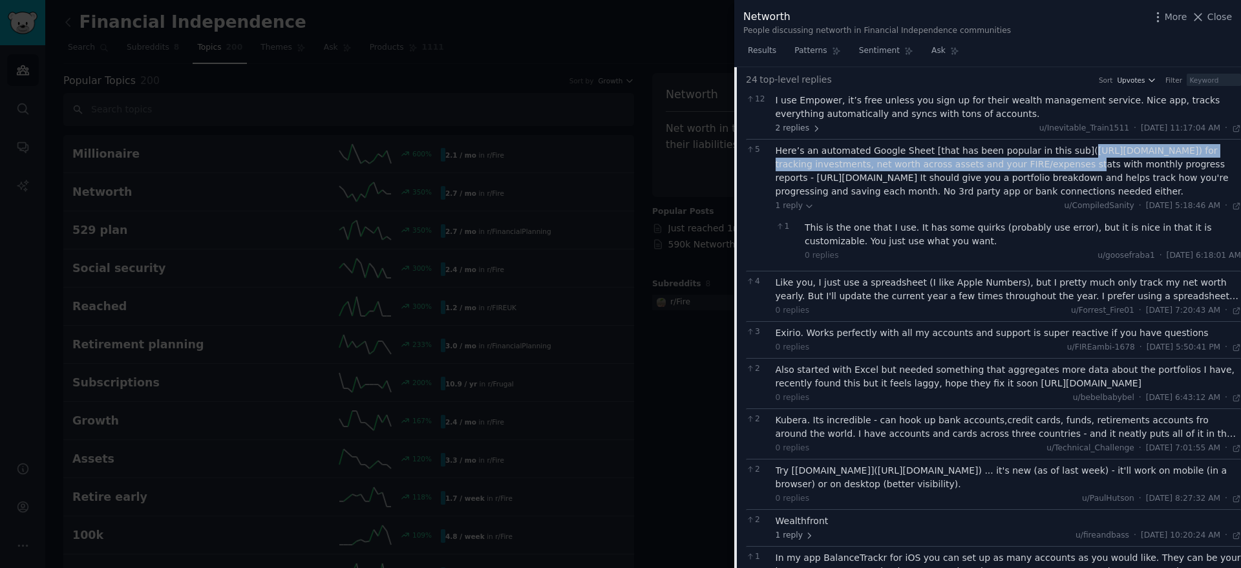
scroll to position [295, 0]
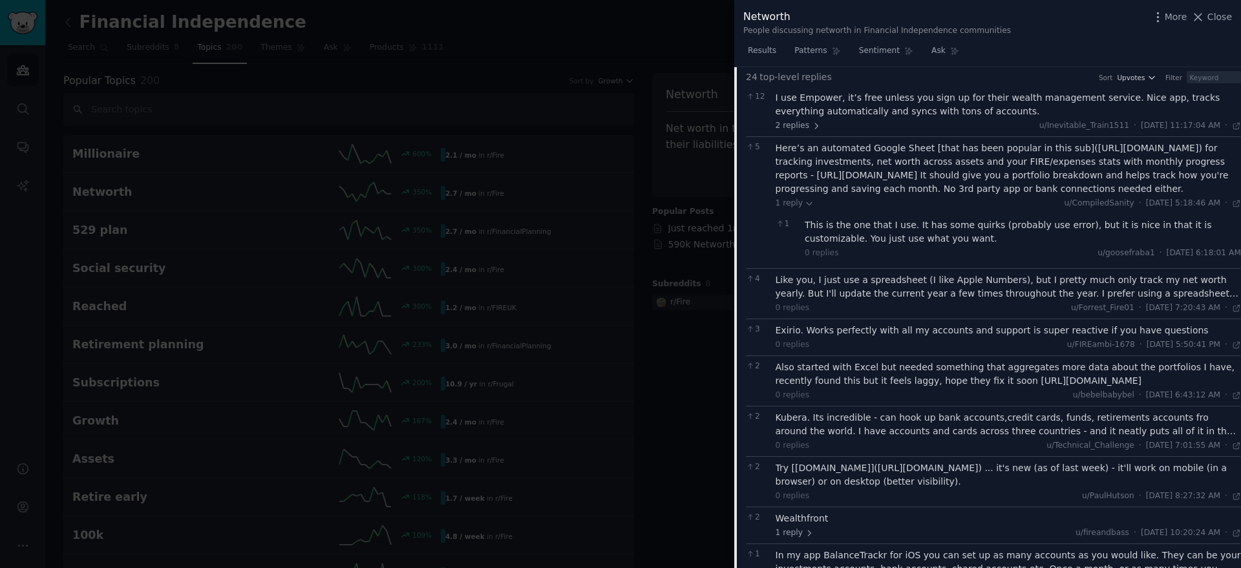
click at [1071, 301] on div "Like you, I just use a spreadsheet (I like Apple Numbers), but I pretty much on…" at bounding box center [1009, 286] width 466 height 27
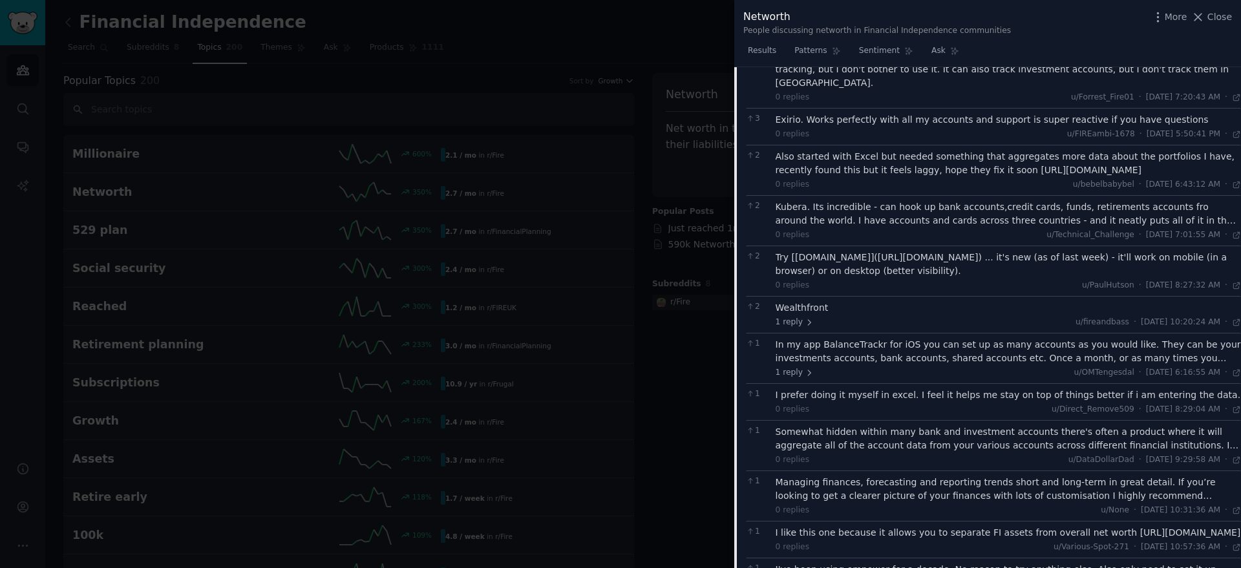
scroll to position [603, 0]
click at [920, 208] on div "Kubera. Its incredible - can hook up bank accounts,credit cards, funds, retirem…" at bounding box center [1009, 211] width 466 height 27
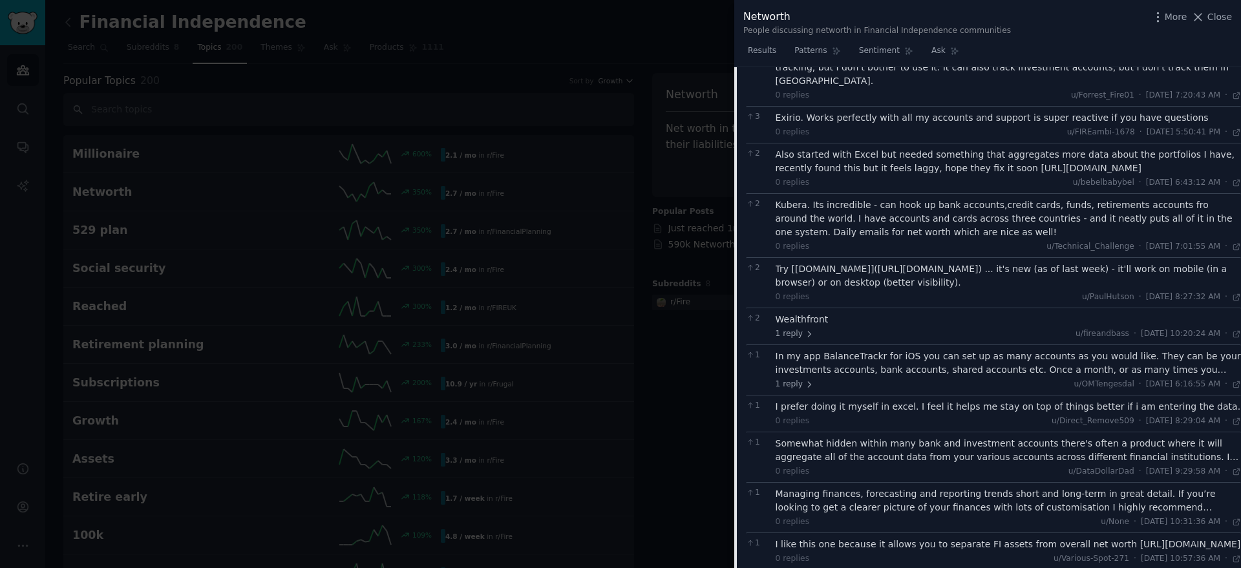
click at [1011, 217] on div "Kubera. Its incredible - can hook up bank accounts,credit cards, funds, retirem…" at bounding box center [1009, 218] width 466 height 41
click at [983, 211] on div "Kubera. Its incredible - can hook up bank accounts,credit cards, funds, retirem…" at bounding box center [1009, 218] width 466 height 41
click at [886, 227] on div "Kubera. Its incredible - can hook up bank accounts,credit cards, funds, retirem…" at bounding box center [1009, 218] width 466 height 41
drag, startPoint x: 791, startPoint y: 209, endPoint x: 967, endPoint y: 206, distance: 175.9
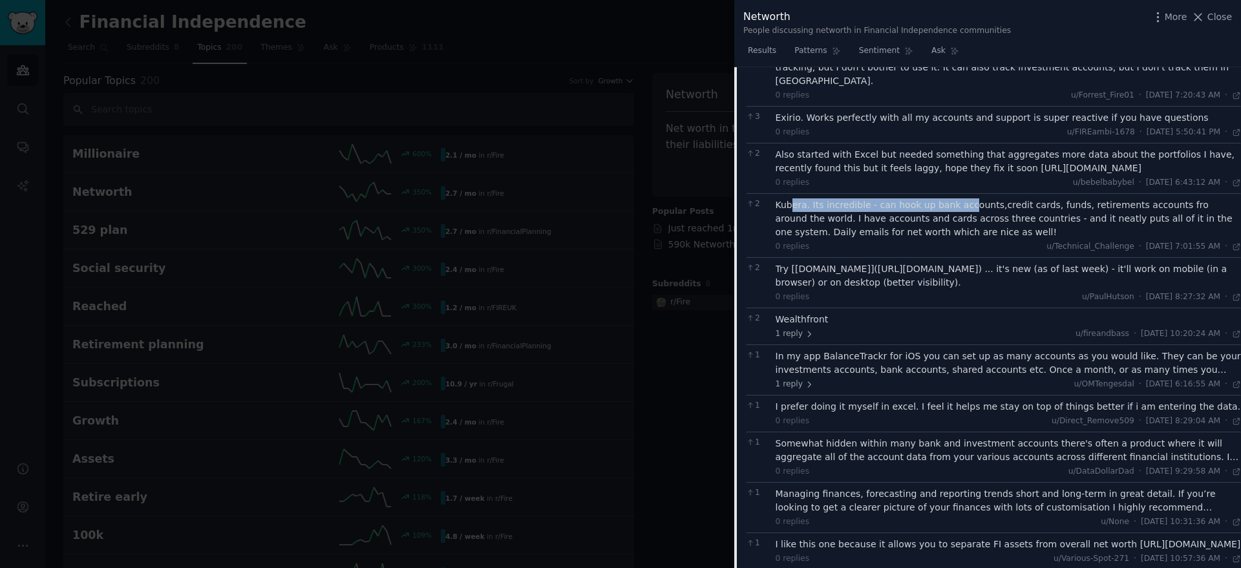
click at [967, 206] on div "Kubera. Its incredible - can hook up bank accounts,credit cards, funds, retirem…" at bounding box center [1009, 218] width 466 height 41
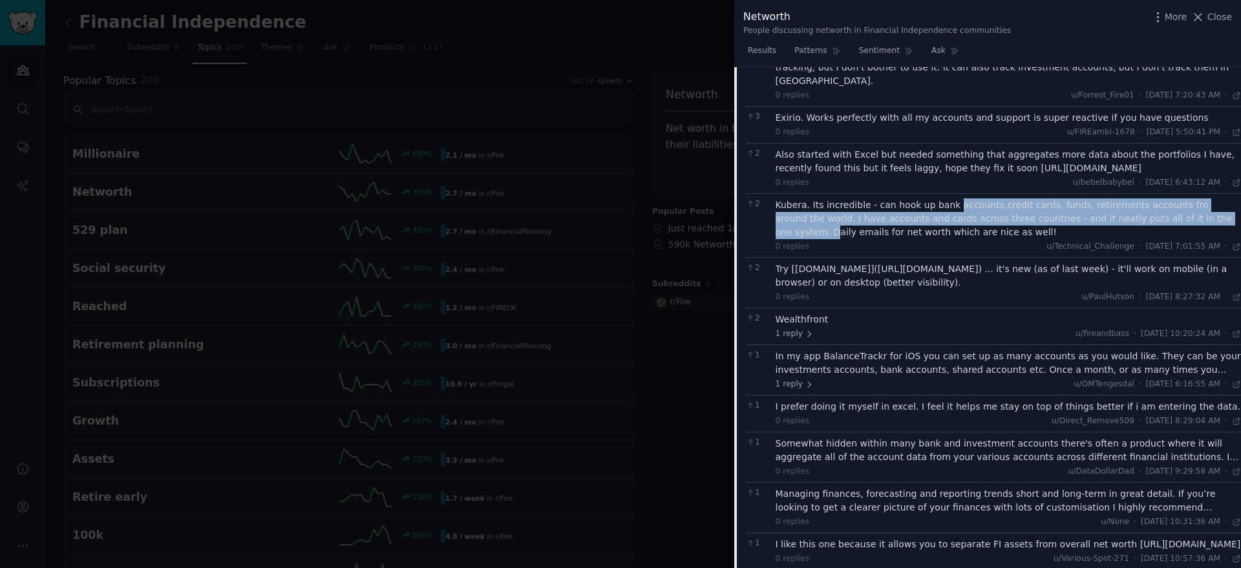
drag, startPoint x: 949, startPoint y: 206, endPoint x: 1210, endPoint y: 222, distance: 261.1
click at [1210, 222] on div "Kubera. Its incredible - can hook up bank accounts,credit cards, funds, retirem…" at bounding box center [1009, 218] width 466 height 41
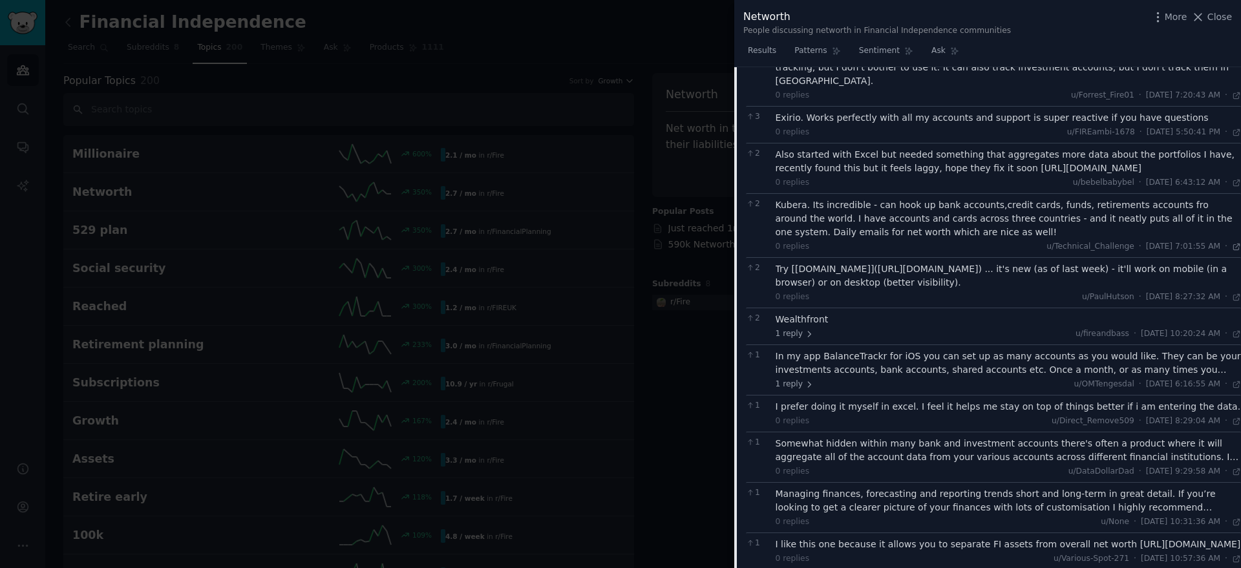
click at [1235, 248] on icon at bounding box center [1236, 246] width 9 height 9
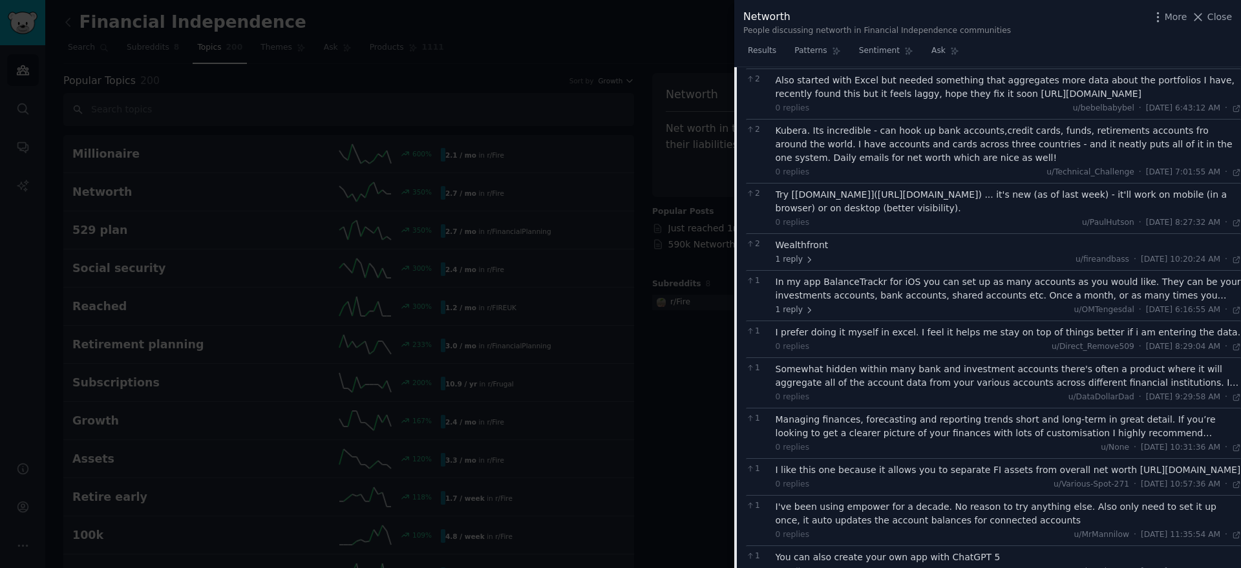
scroll to position [681, 0]
click at [862, 195] on div "Try [[DOMAIN_NAME]]([URL][DOMAIN_NAME]) ... it's new (as of last week) - it'll …" at bounding box center [1009, 198] width 466 height 27
drag, startPoint x: 865, startPoint y: 195, endPoint x: 954, endPoint y: 191, distance: 89.3
click at [954, 191] on div "Try [[DOMAIN_NAME]]([URL][DOMAIN_NAME]) ... it's new (as of last week) - it'll …" at bounding box center [1009, 198] width 466 height 27
copy div "[URL][DOMAIN_NAME]"
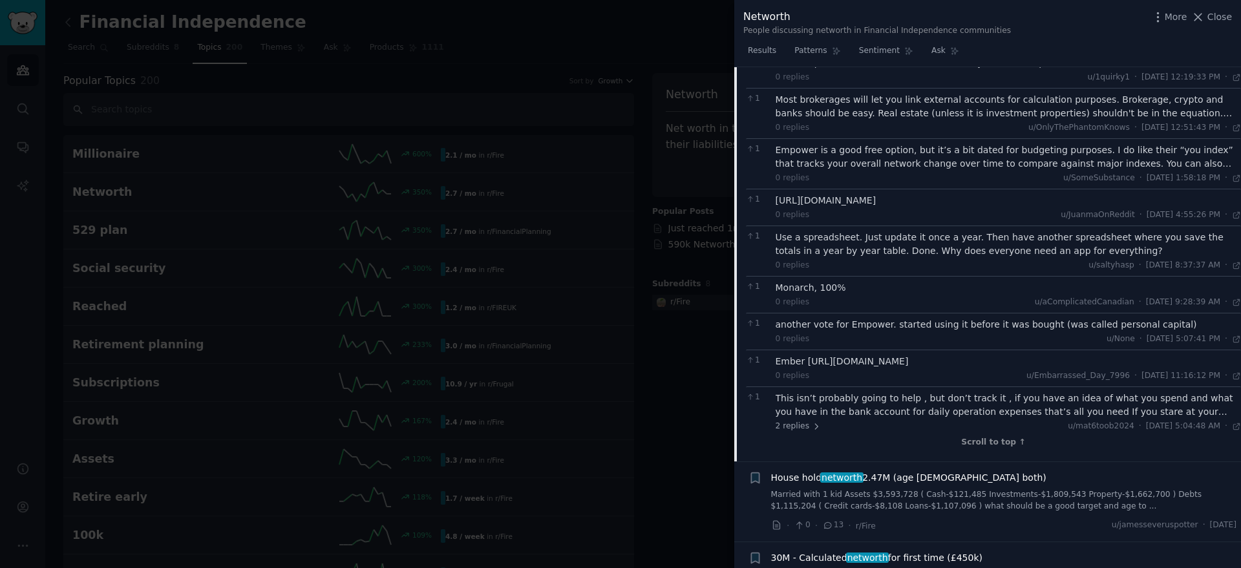
scroll to position [1211, 0]
drag, startPoint x: 777, startPoint y: 214, endPoint x: 853, endPoint y: 217, distance: 76.3
click at [853, 206] on div "[URL][DOMAIN_NAME]" at bounding box center [1009, 199] width 466 height 14
copy div "[URL][DOMAIN_NAME]"
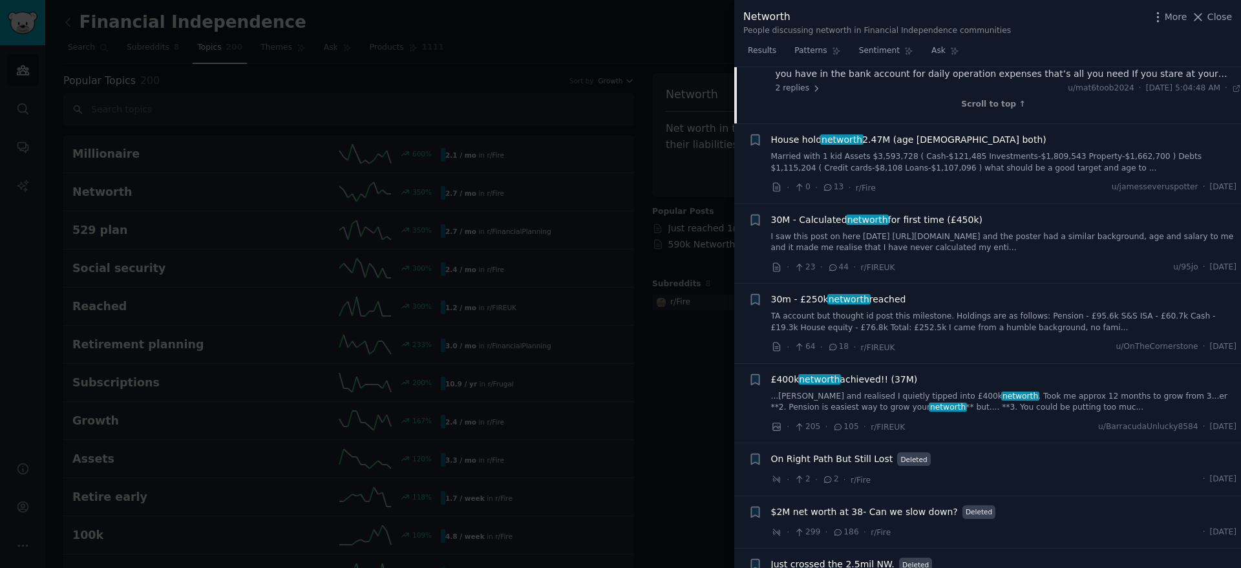
scroll to position [1548, 0]
click at [860, 168] on link "Married with 1 kid Assets $3,593,728 ( Cash-$121,485 Investments-$1,809,543 Pro…" at bounding box center [1004, 161] width 466 height 23
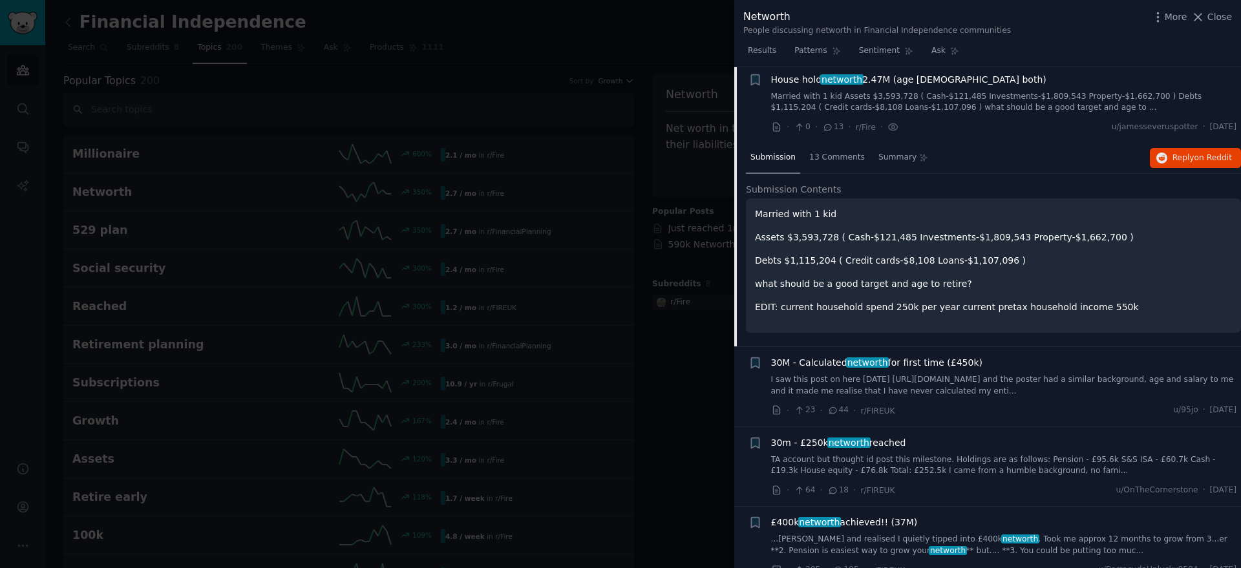
scroll to position [260, 0]
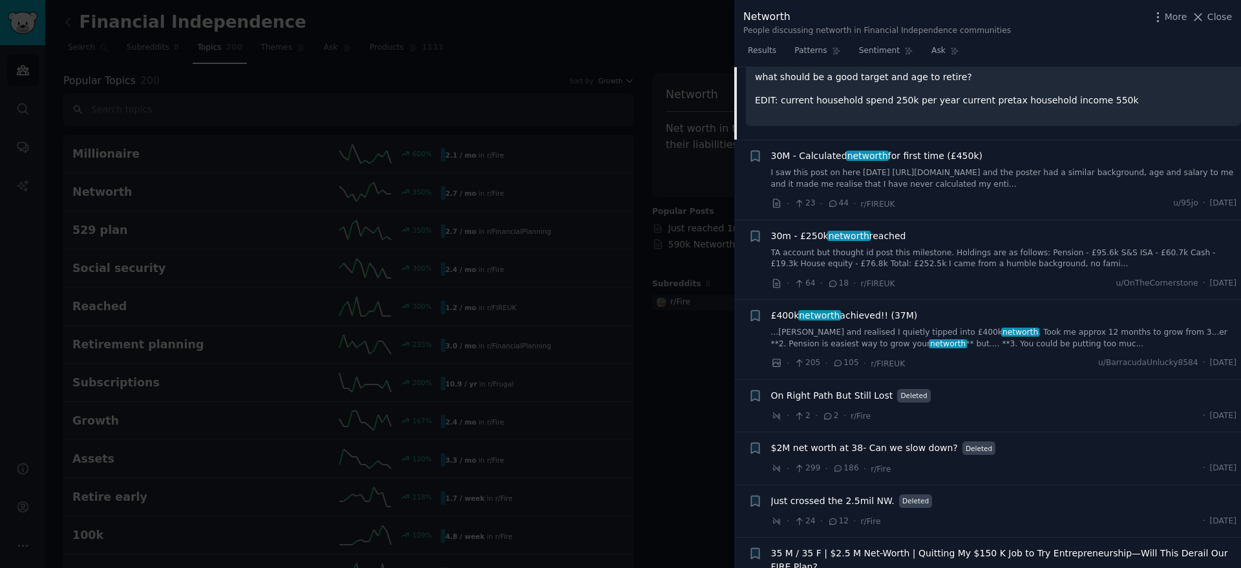
click at [925, 180] on link "I saw this post on here [DATE] [URL][DOMAIN_NAME] and the poster had a similar …" at bounding box center [1004, 178] width 466 height 23
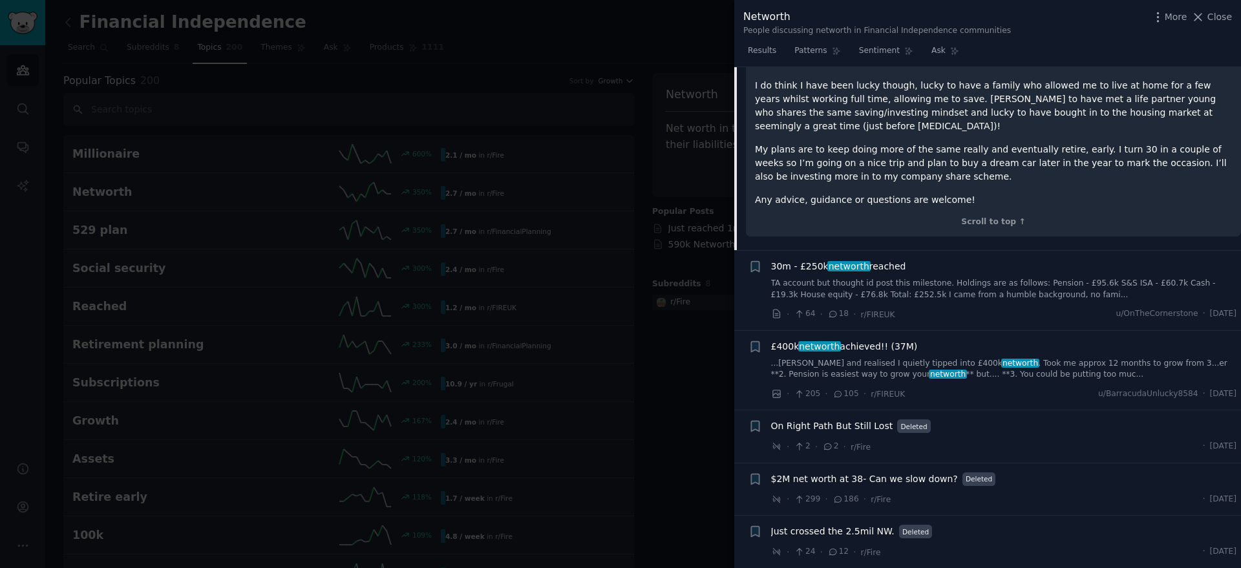
scroll to position [778, 0]
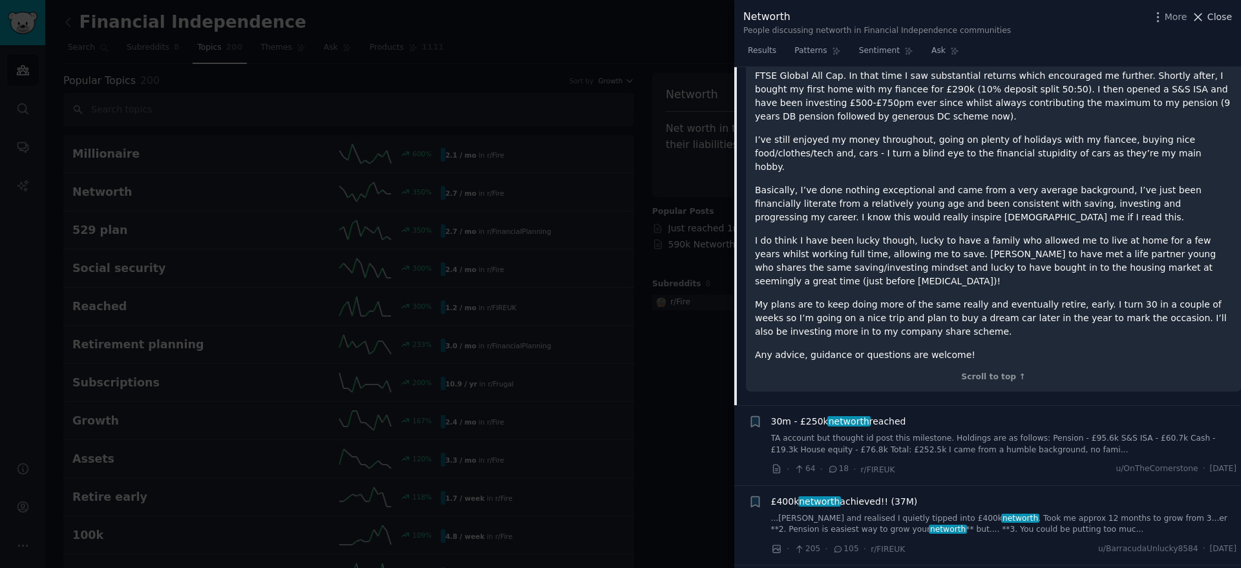
click at [1214, 19] on span "Close" at bounding box center [1220, 17] width 25 height 14
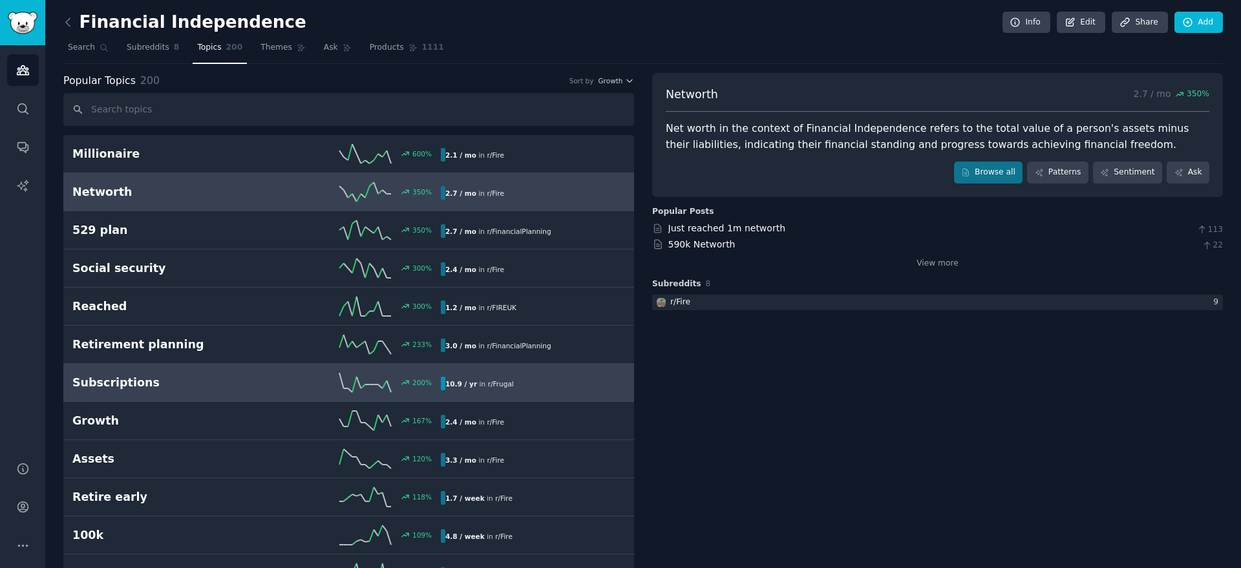
click at [155, 389] on h2 "Subscriptions" at bounding box center [164, 383] width 184 height 16
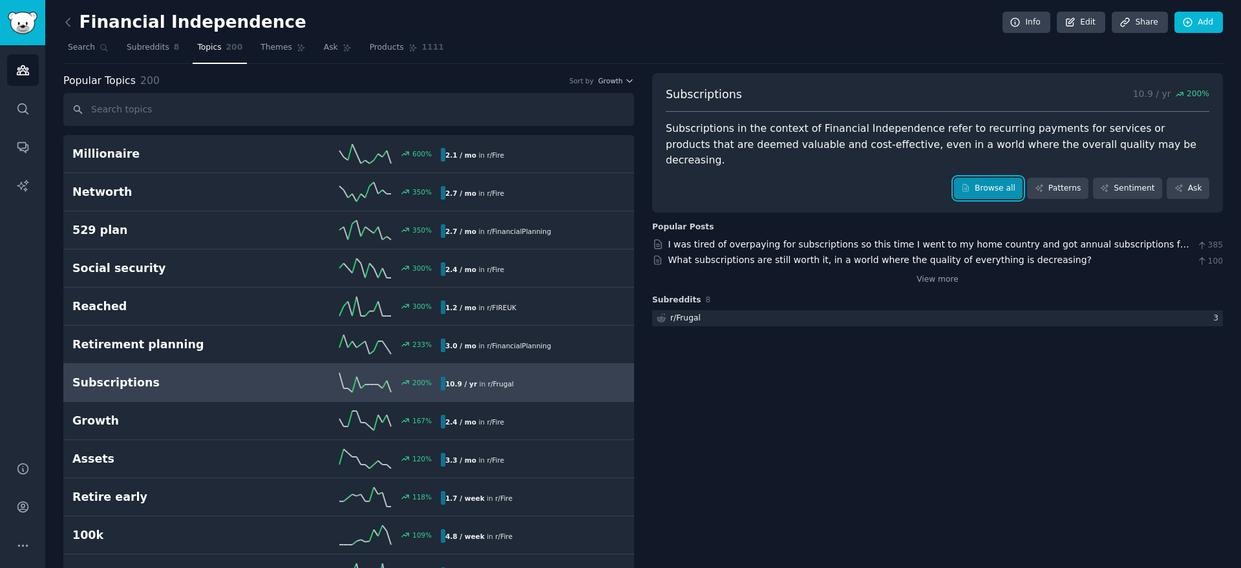
click at [1000, 178] on link "Browse all" at bounding box center [988, 189] width 69 height 22
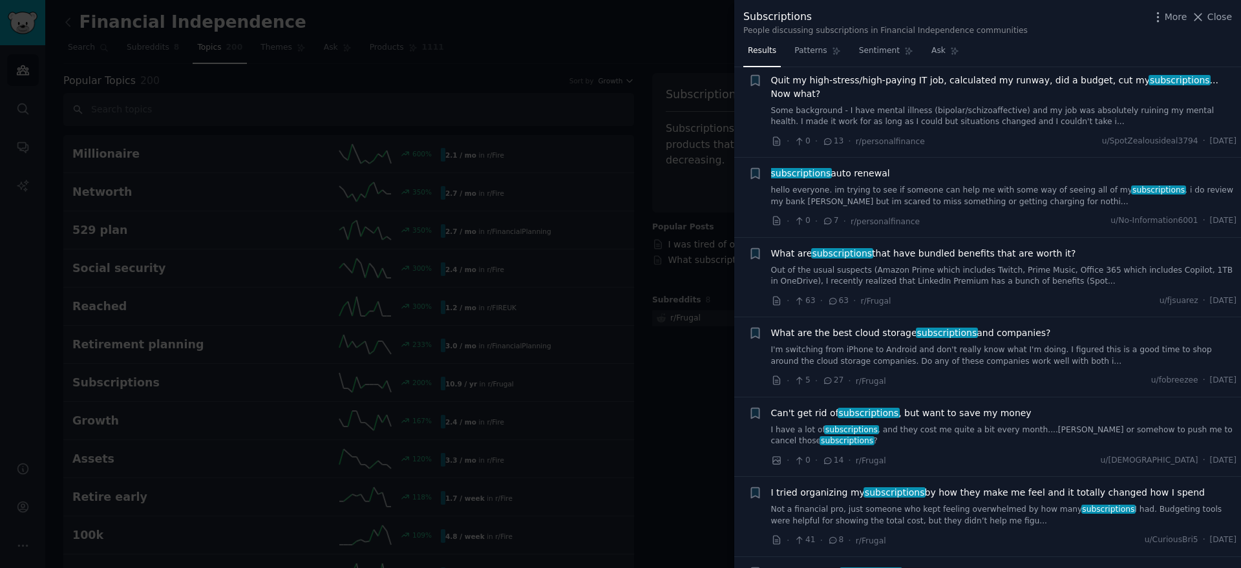
scroll to position [1218, 0]
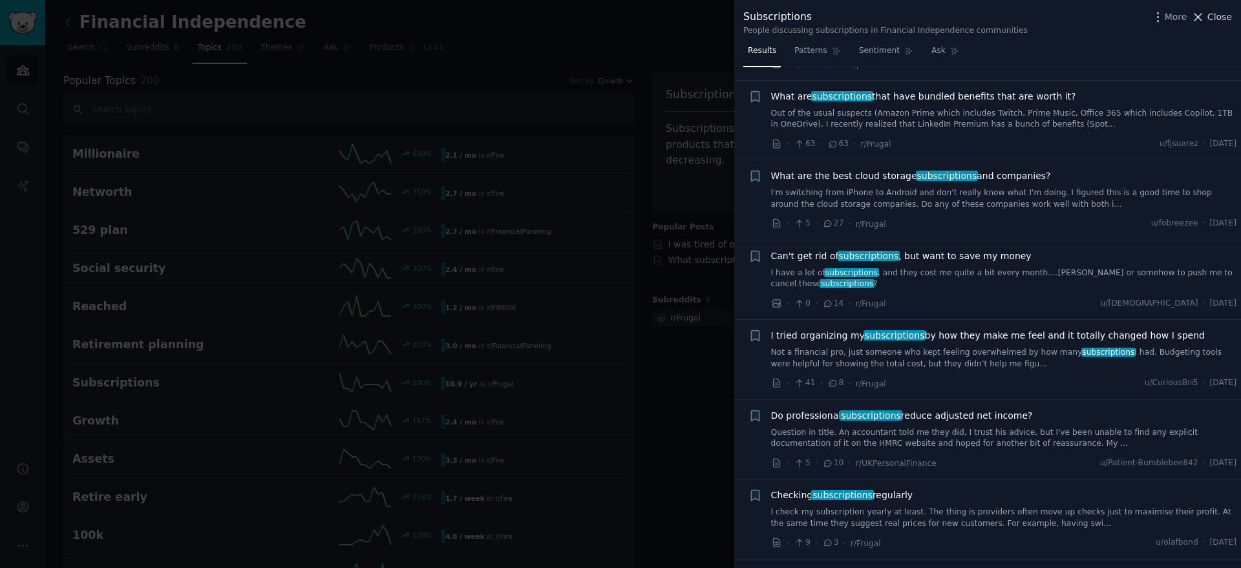
click at [1215, 21] on span "Close" at bounding box center [1220, 17] width 25 height 14
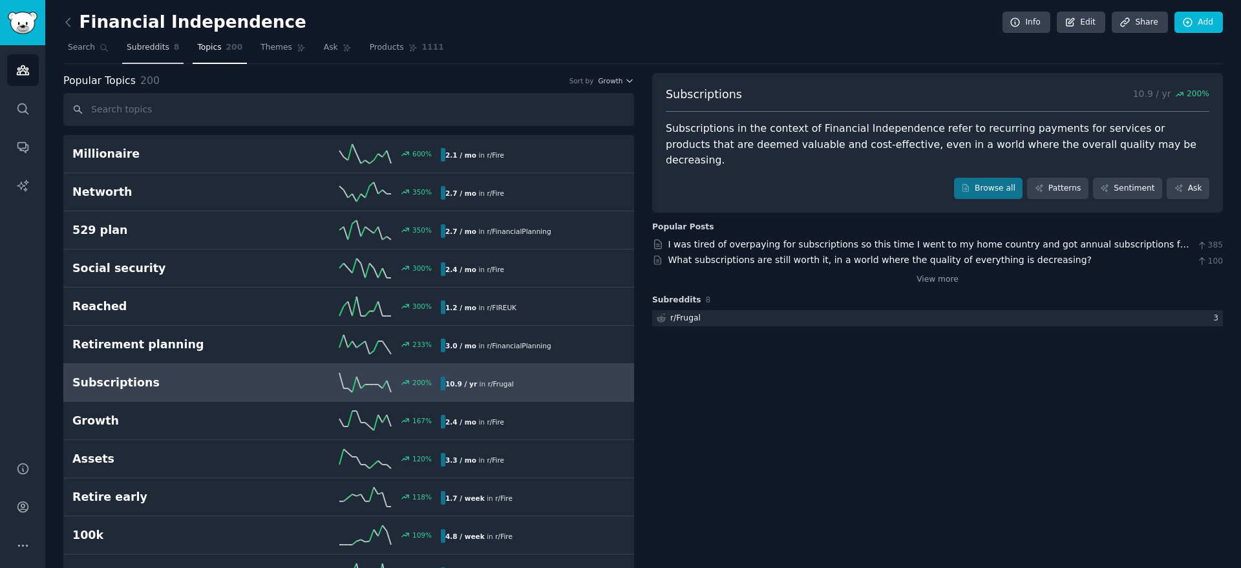
click at [151, 47] on span "Subreddits" at bounding box center [148, 48] width 43 height 12
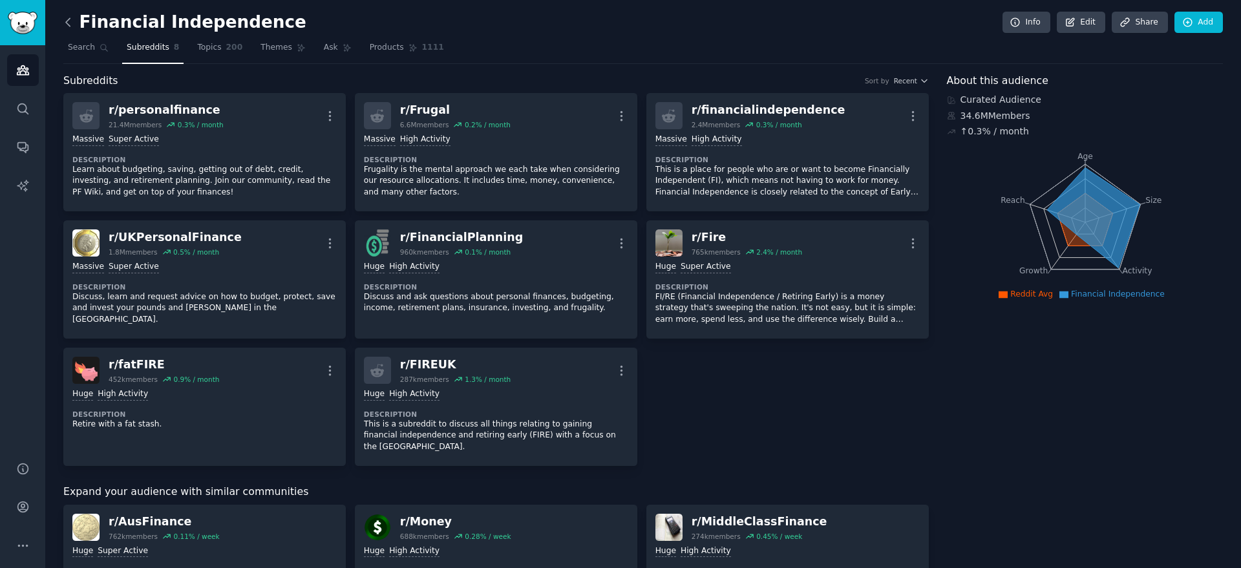
click at [65, 22] on icon at bounding box center [68, 23] width 14 height 14
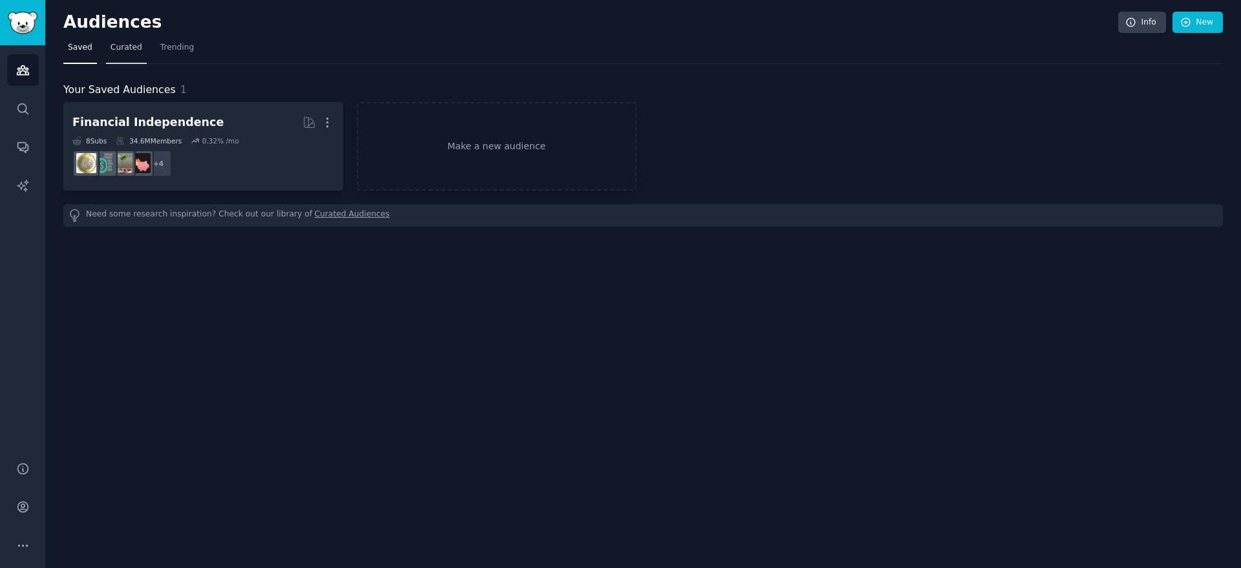
click at [135, 47] on span "Curated" at bounding box center [127, 48] width 32 height 12
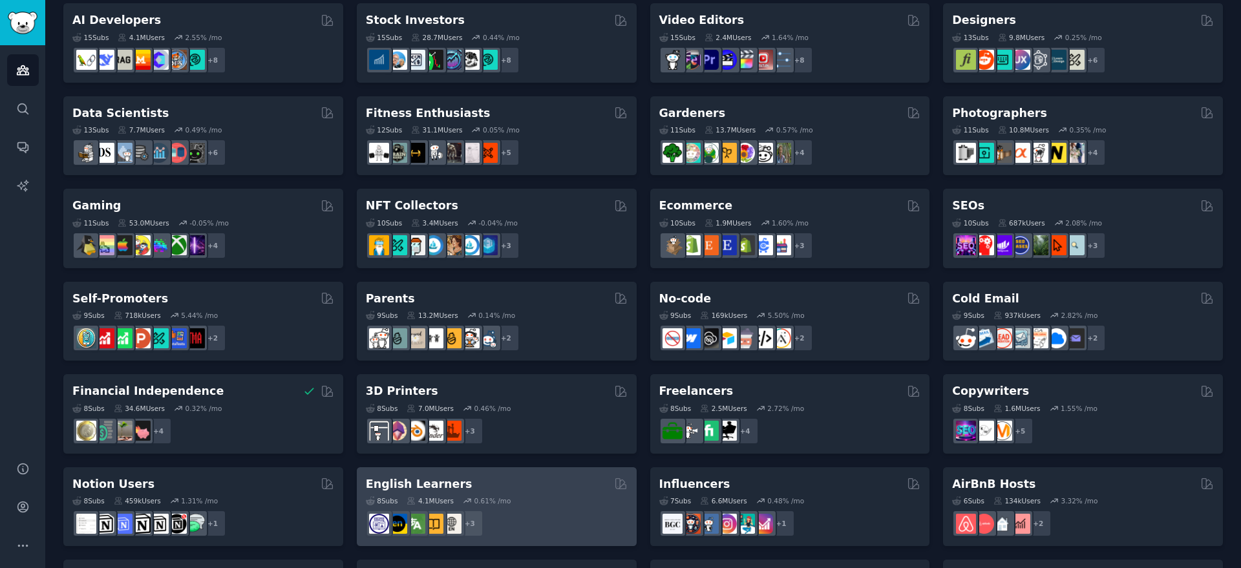
scroll to position [289, 0]
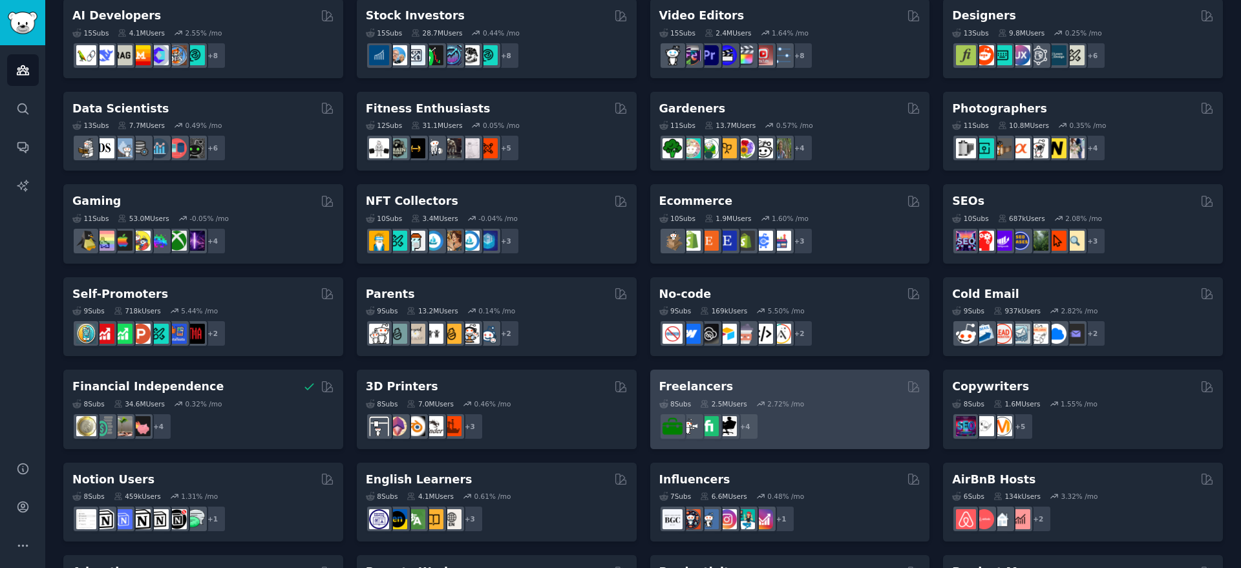
click at [846, 402] on div "8 Sub s 2.5M Users 2.72 % /mo" at bounding box center [790, 404] width 262 height 9
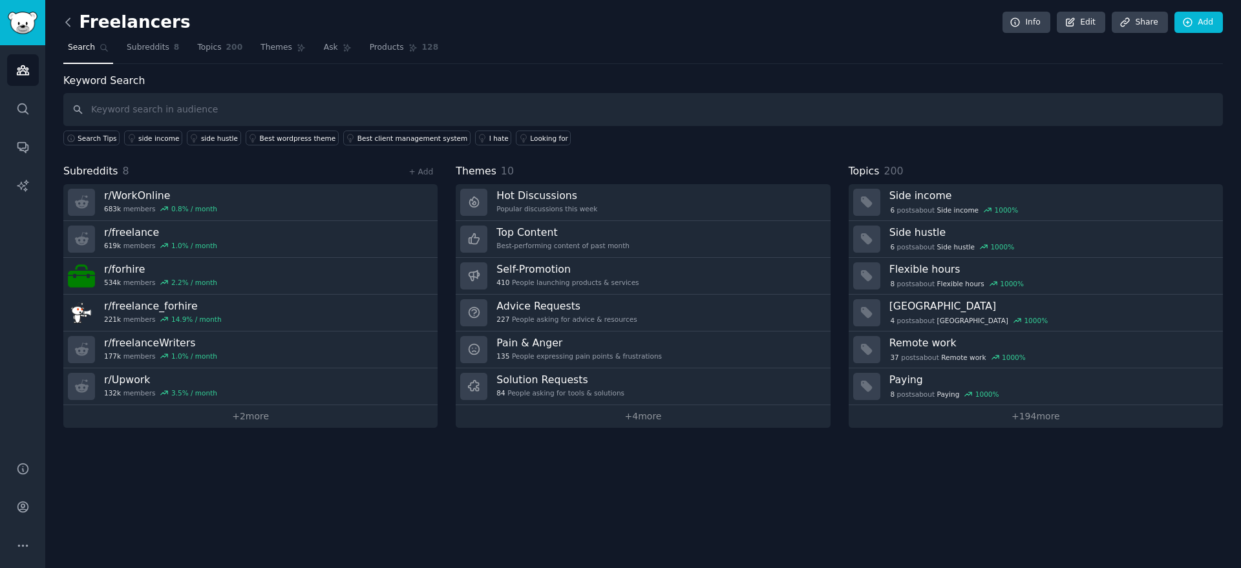
click at [69, 23] on icon at bounding box center [68, 23] width 14 height 14
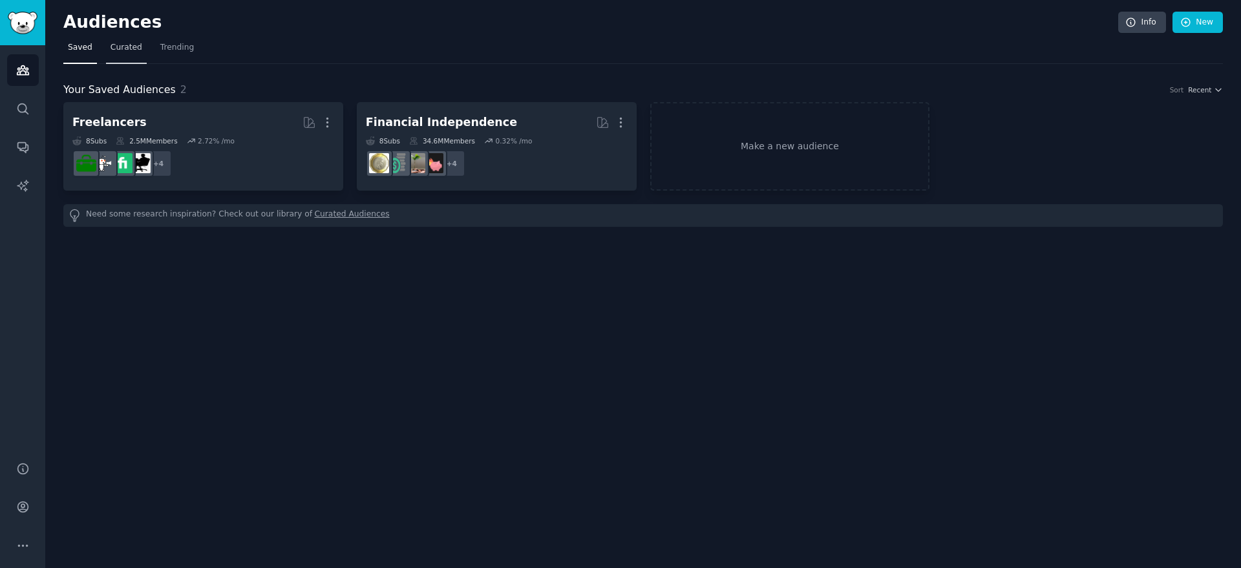
click at [130, 40] on link "Curated" at bounding box center [126, 50] width 41 height 27
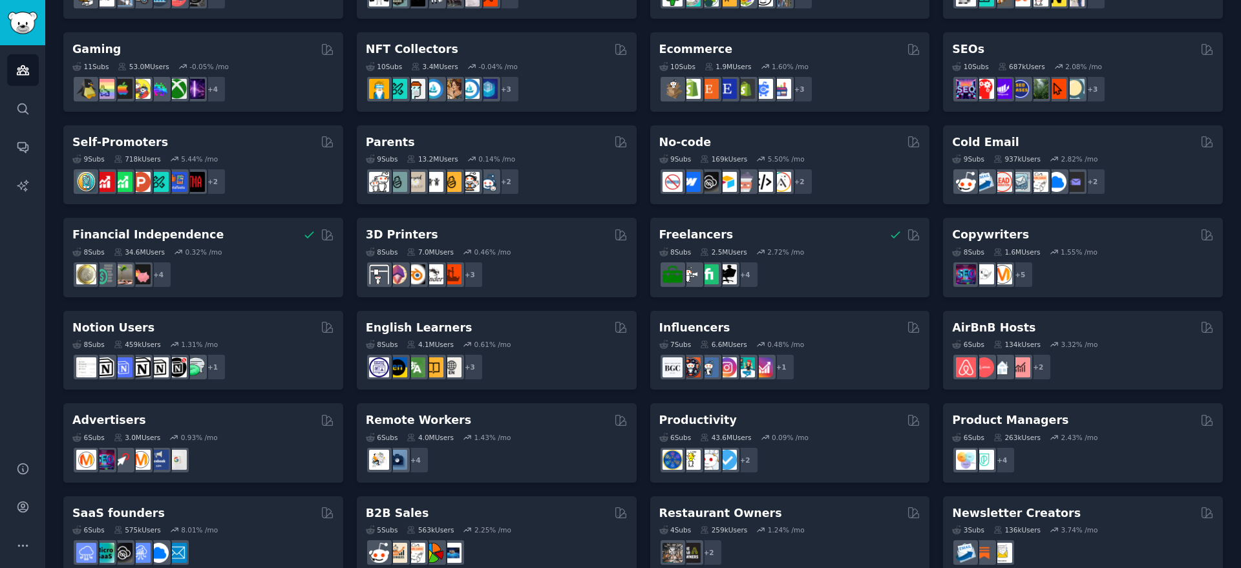
scroll to position [466, 0]
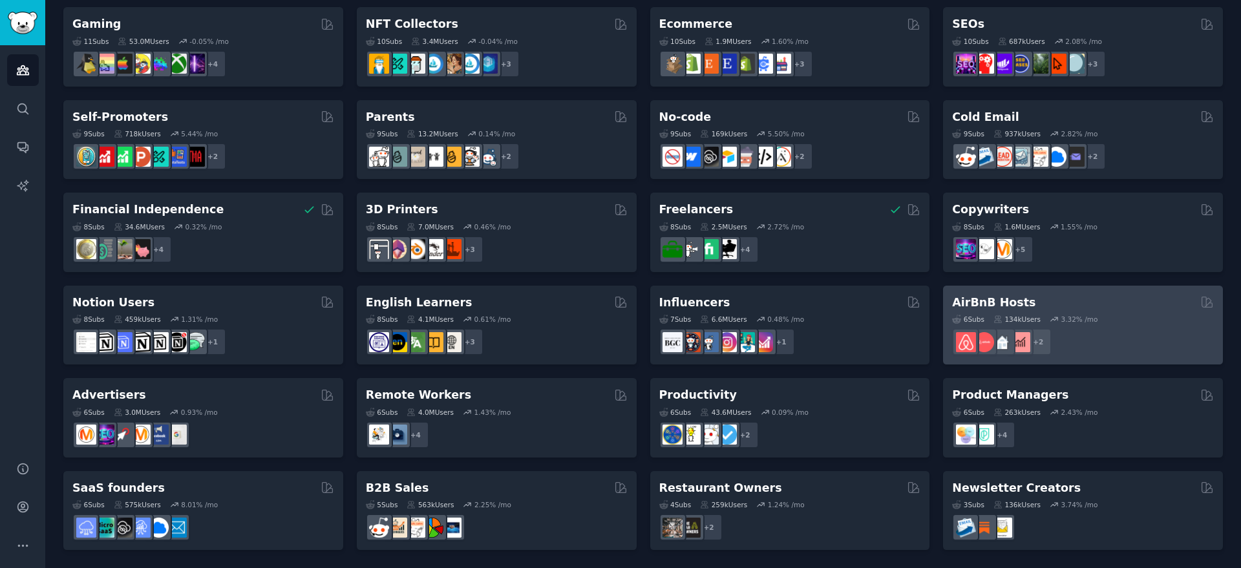
click at [1141, 328] on div "+ 2" at bounding box center [1083, 341] width 262 height 27
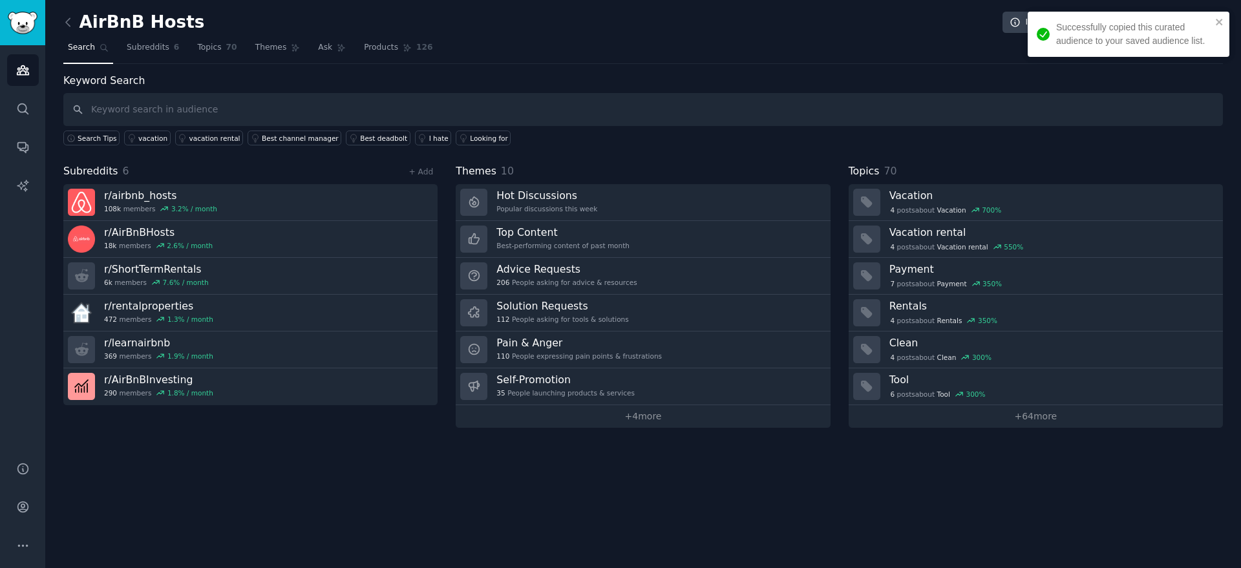
click at [897, 485] on div "AirBnB Hosts Info Edit Share Add Search Subreddits 6 Topics 70 Themes Ask Produ…" at bounding box center [643, 284] width 1196 height 568
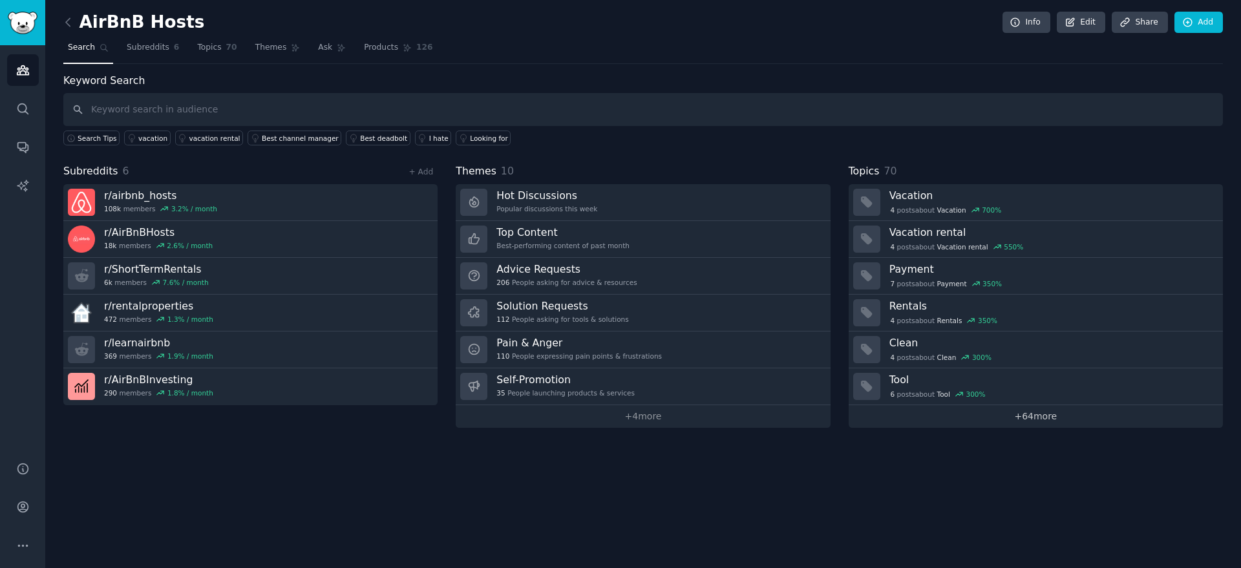
click at [1051, 421] on link "+ 64 more" at bounding box center [1036, 416] width 374 height 23
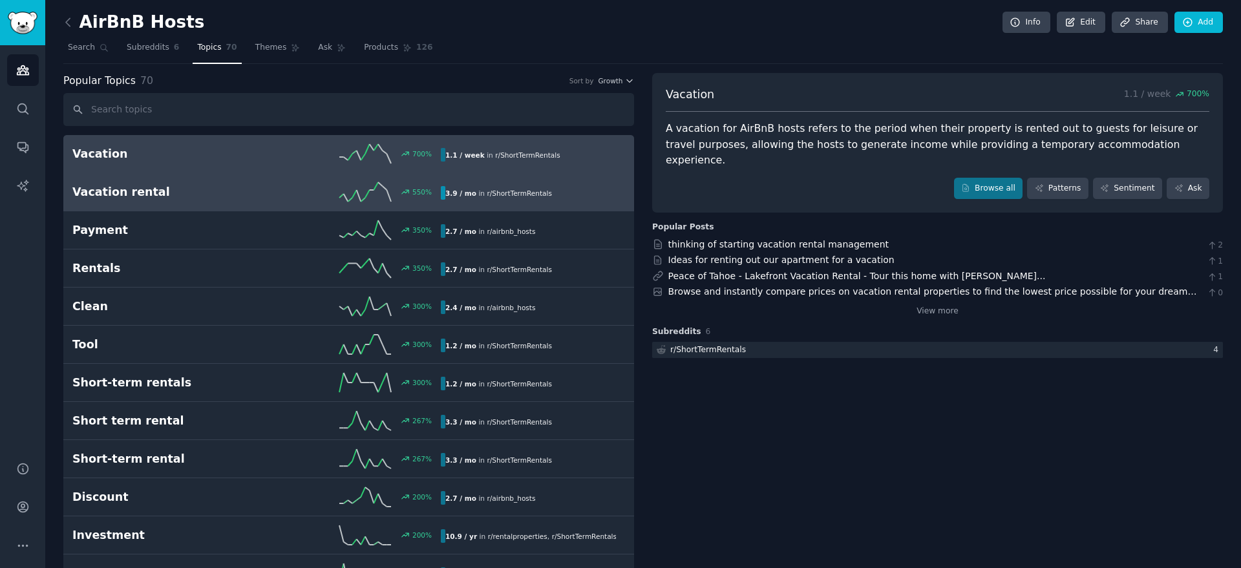
click at [575, 193] on div "3.9 / mo in r/ ShortTermRentals" at bounding box center [528, 193] width 175 height 14
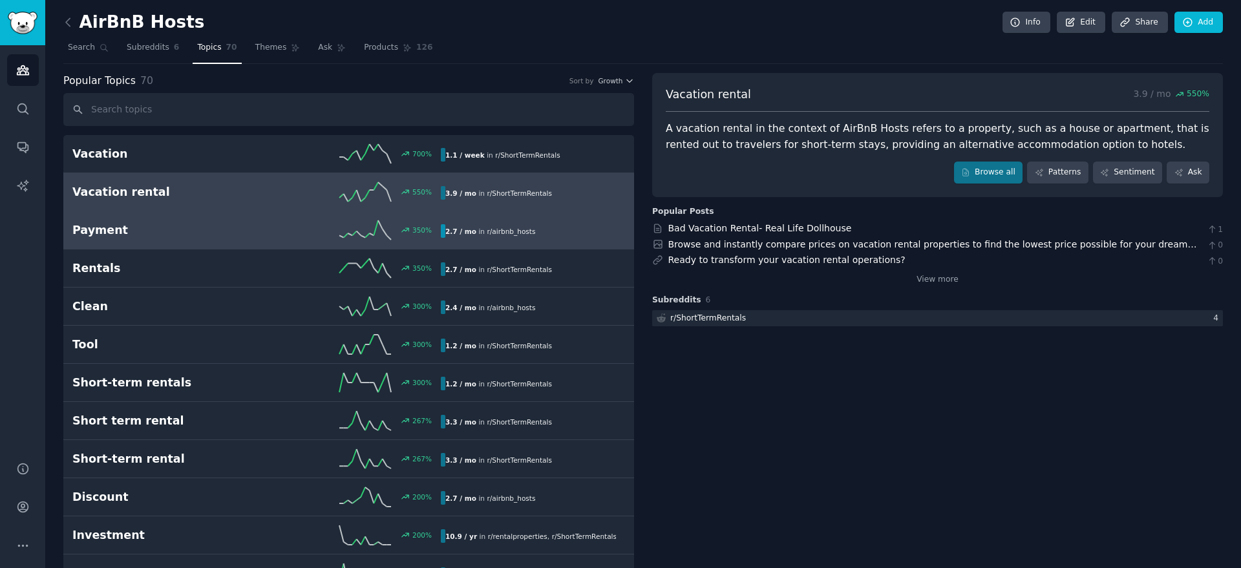
click at [558, 236] on div "2.7 / mo in r/ airbnb_hosts" at bounding box center [528, 231] width 175 height 14
